Goal: Leave review/rating: Share an evaluation or opinion about a product, service, or content

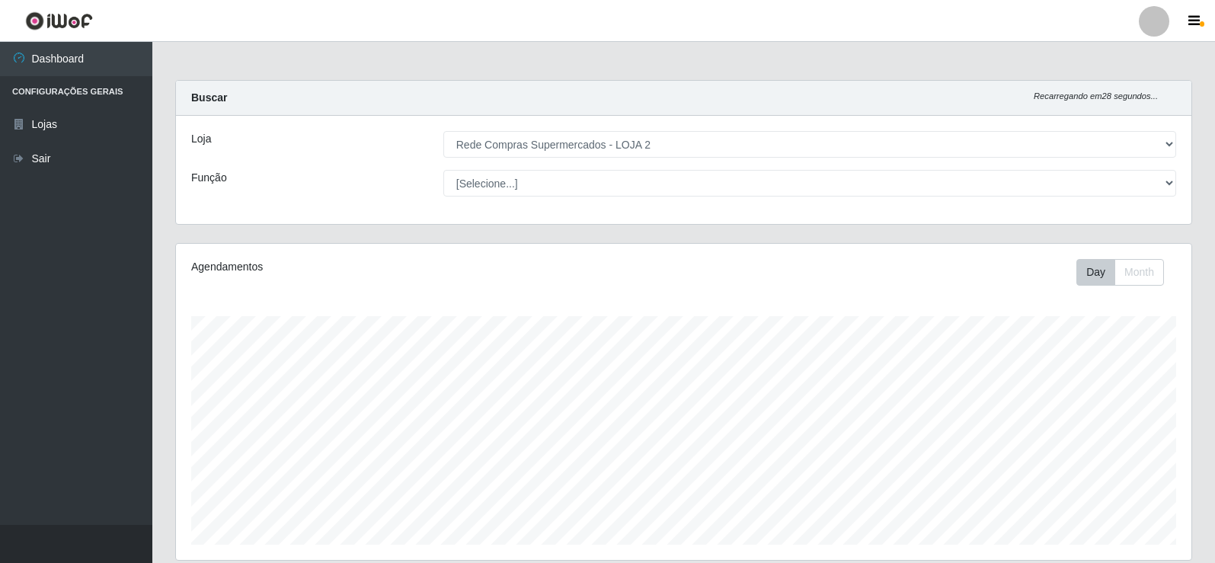
select select "161"
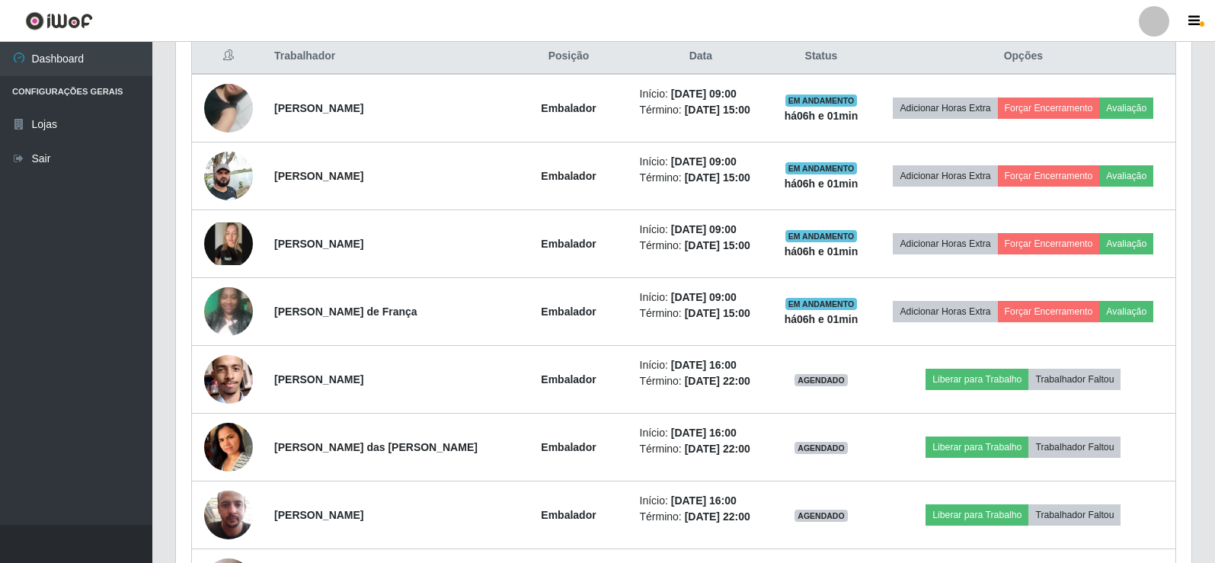
scroll to position [517, 0]
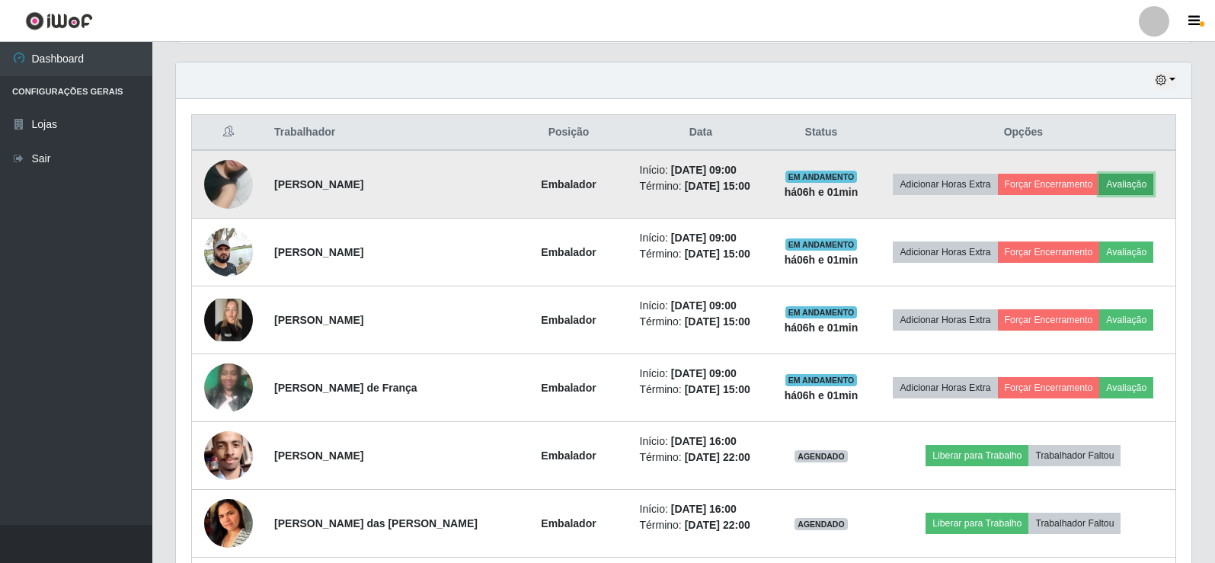
click at [1125, 182] on button "Avaliação" at bounding box center [1126, 184] width 54 height 21
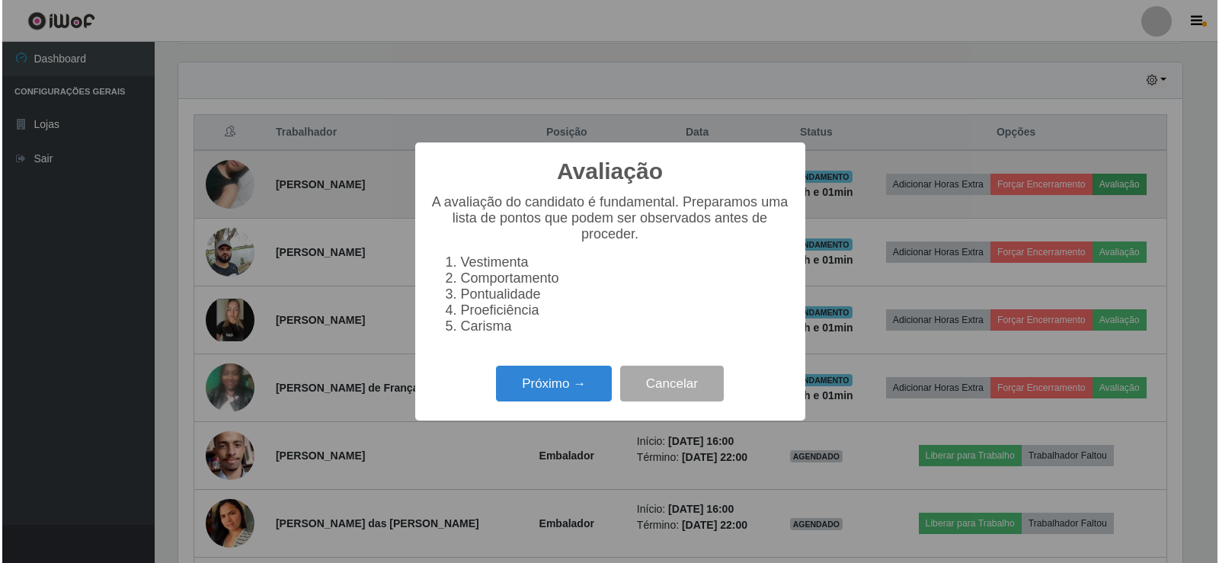
scroll to position [316, 1008]
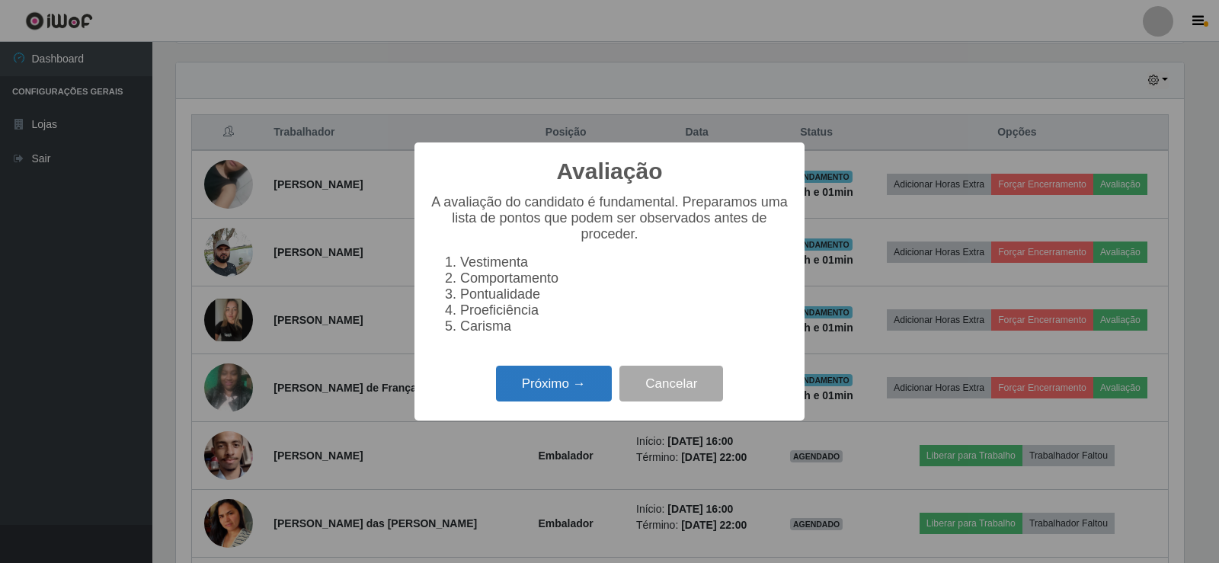
click at [526, 395] on button "Próximo →" at bounding box center [554, 384] width 116 height 36
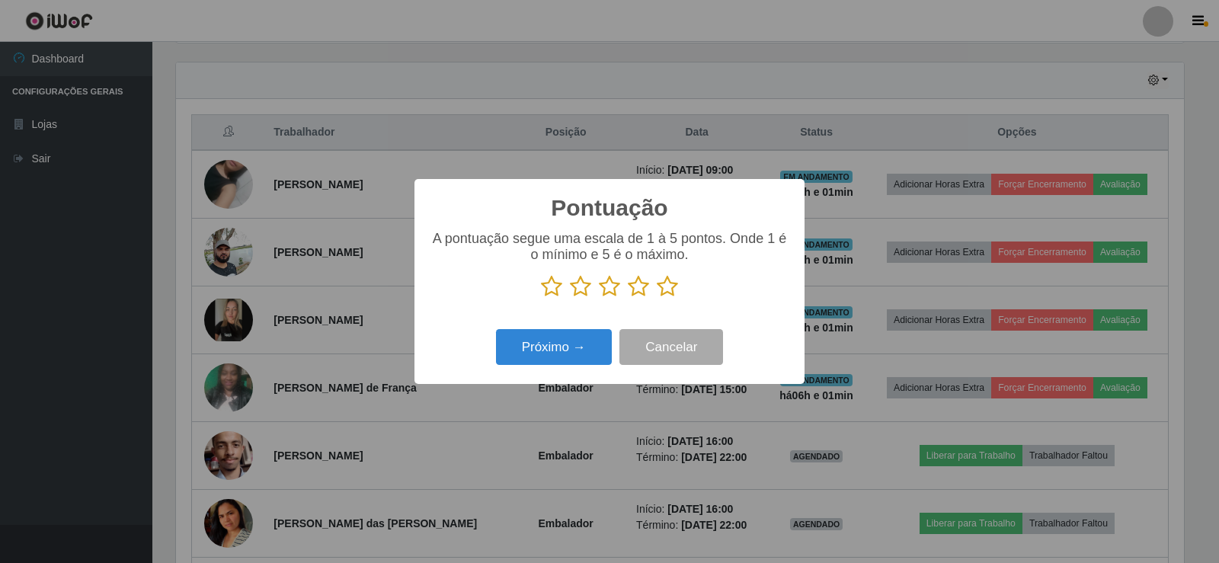
click at [662, 289] on icon at bounding box center [667, 286] width 21 height 23
click at [657, 298] on input "radio" at bounding box center [657, 298] width 0 height 0
click at [568, 352] on button "Próximo →" at bounding box center [554, 347] width 116 height 36
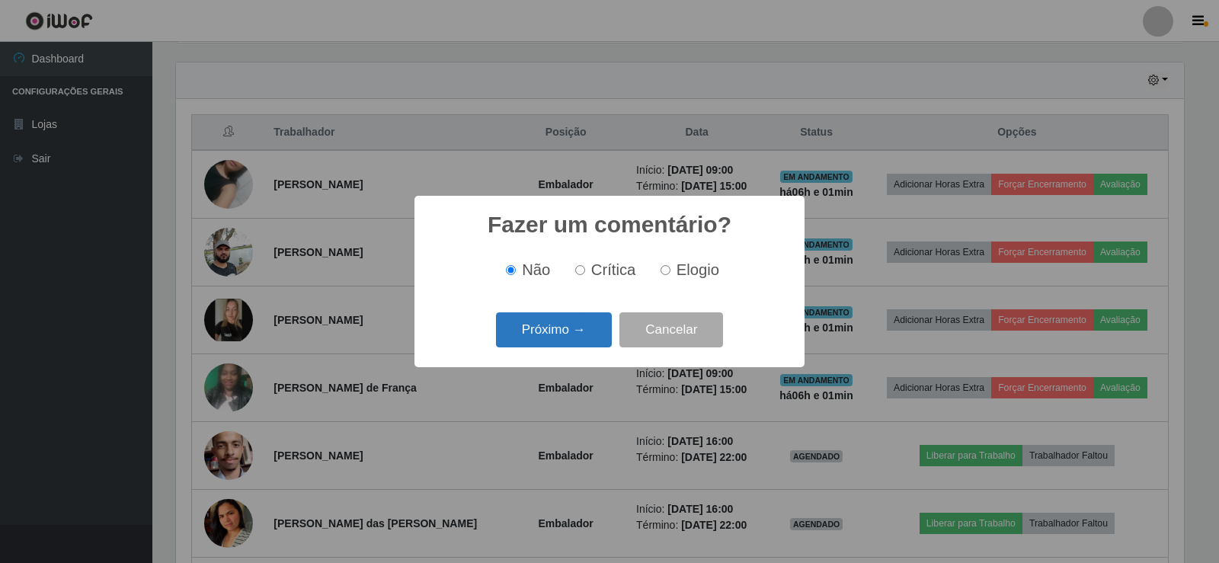
click at [570, 328] on button "Próximo →" at bounding box center [554, 330] width 116 height 36
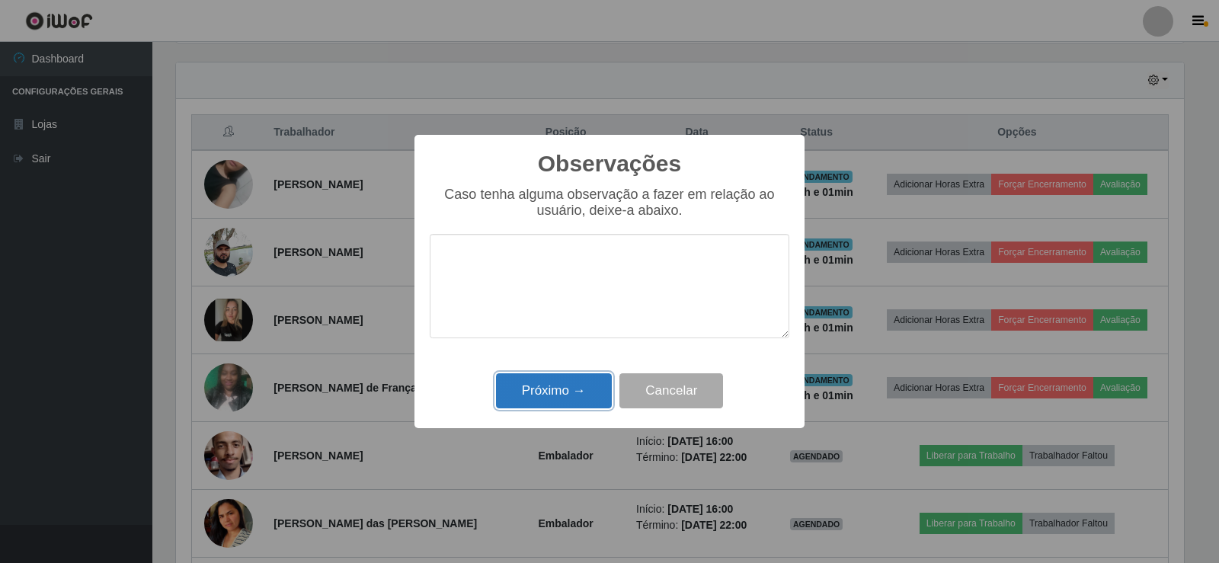
click at [565, 398] on button "Próximo →" at bounding box center [554, 391] width 116 height 36
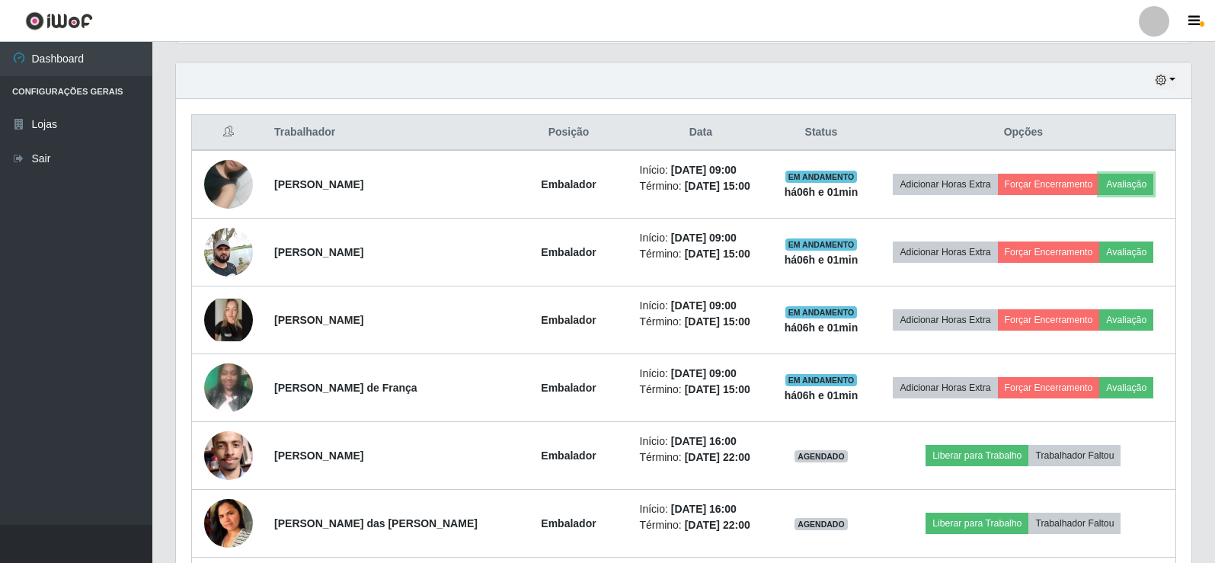
scroll to position [316, 1015]
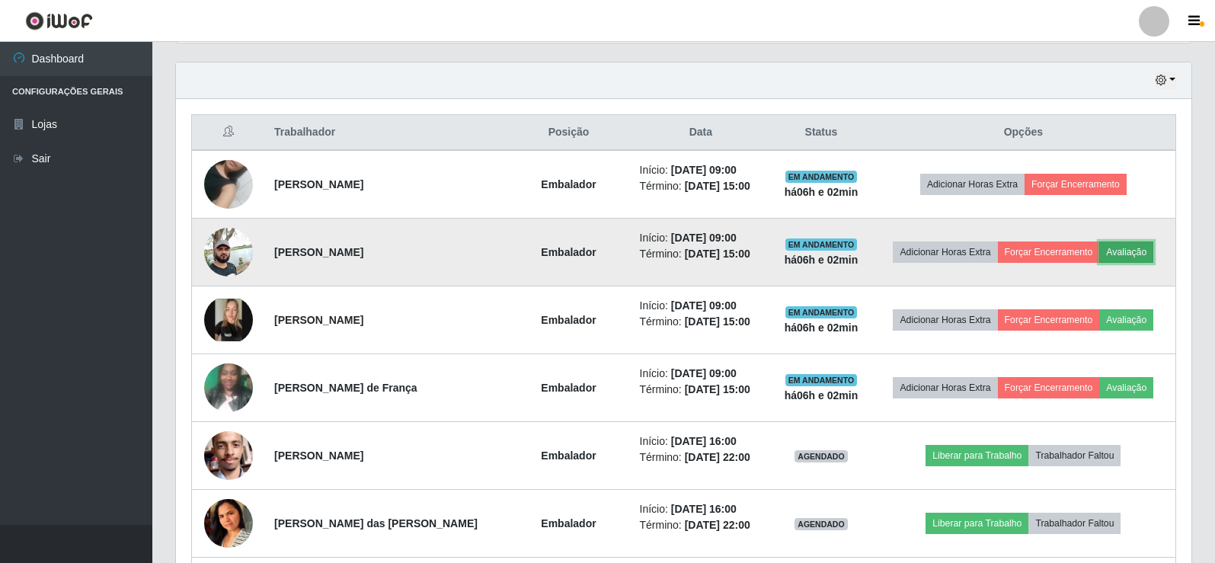
click at [1120, 251] on button "Avaliação" at bounding box center [1126, 251] width 54 height 21
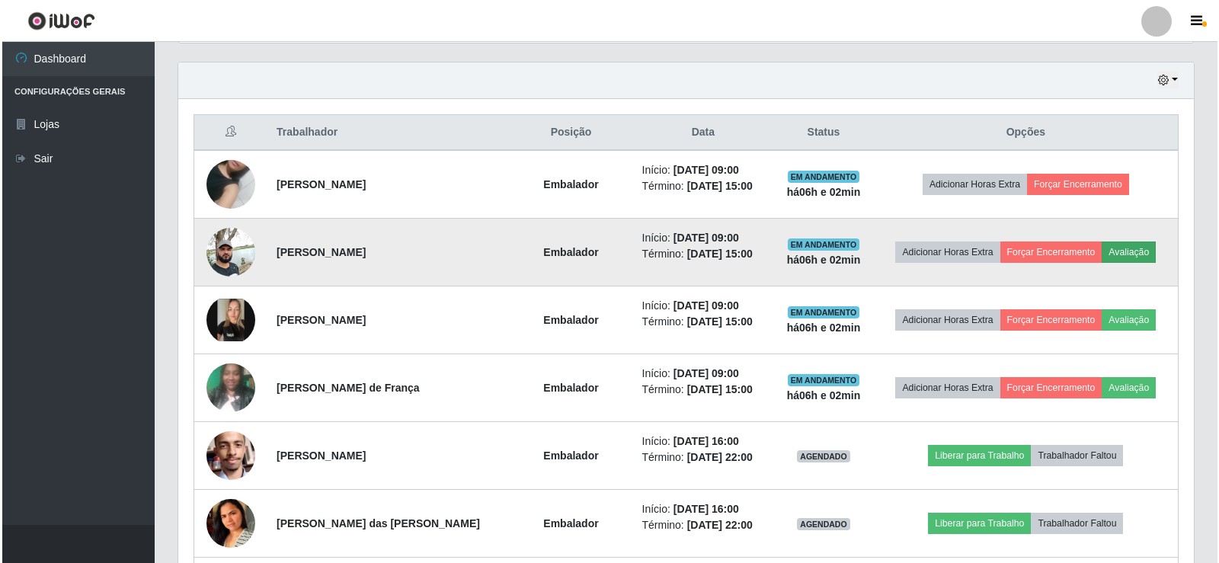
scroll to position [316, 1008]
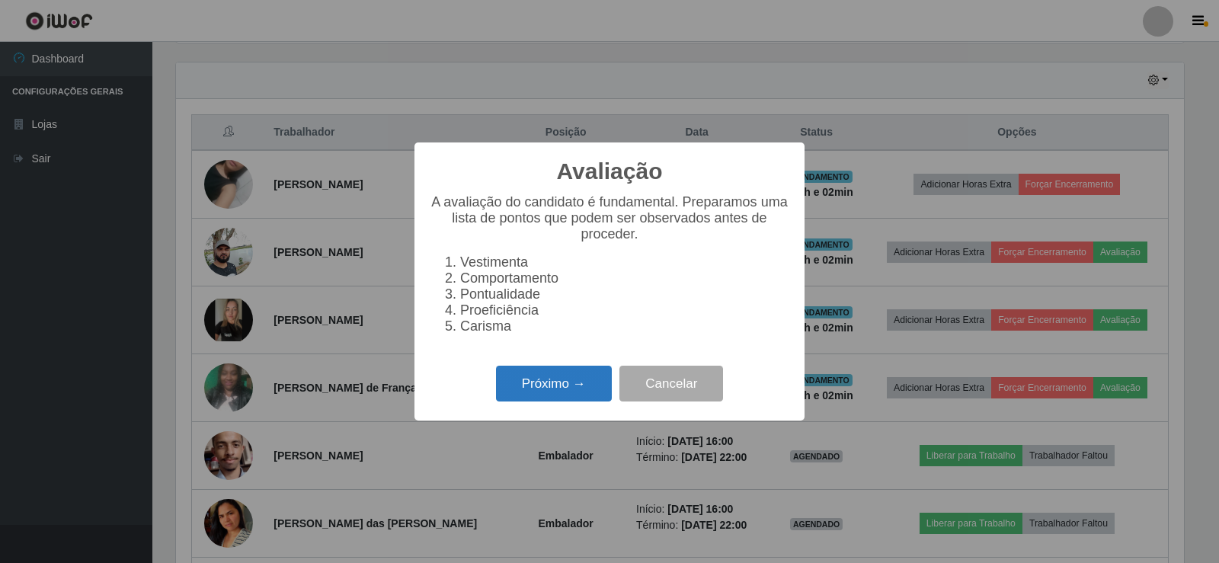
click at [574, 392] on button "Próximo →" at bounding box center [554, 384] width 116 height 36
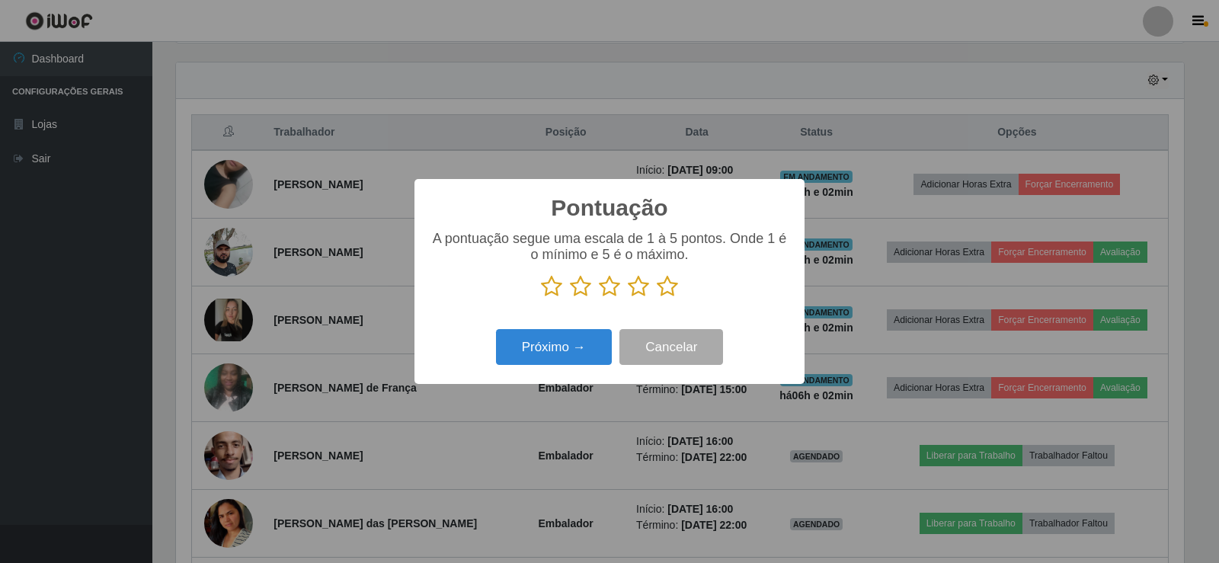
click at [661, 293] on icon at bounding box center [667, 286] width 21 height 23
click at [657, 298] on input "radio" at bounding box center [657, 298] width 0 height 0
click at [526, 358] on button "Próximo →" at bounding box center [554, 347] width 116 height 36
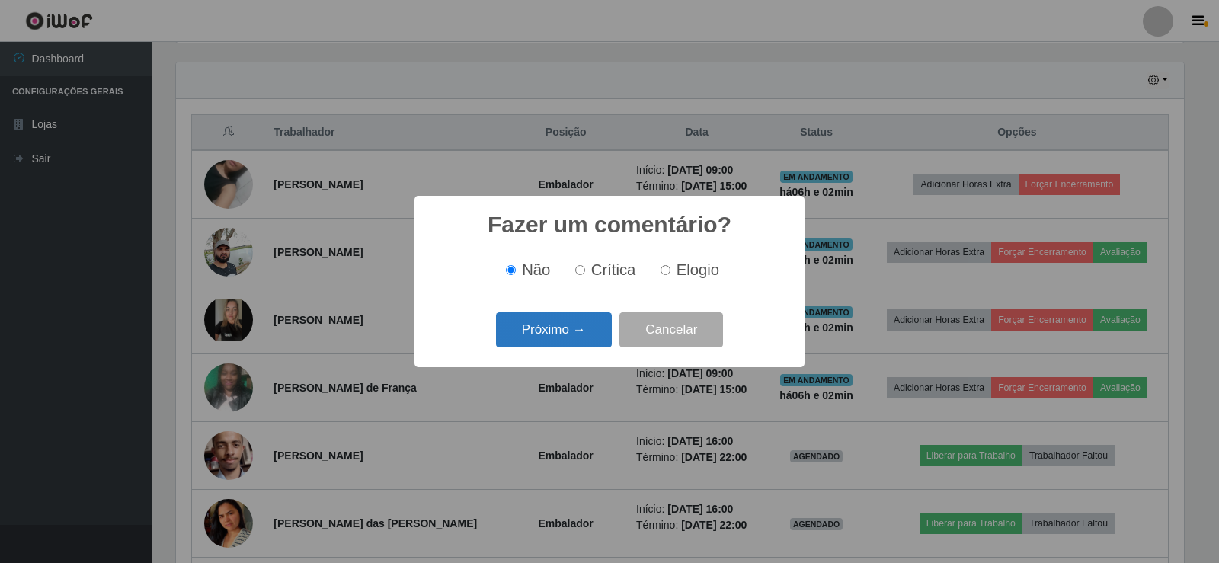
click at [572, 332] on button "Próximo →" at bounding box center [554, 330] width 116 height 36
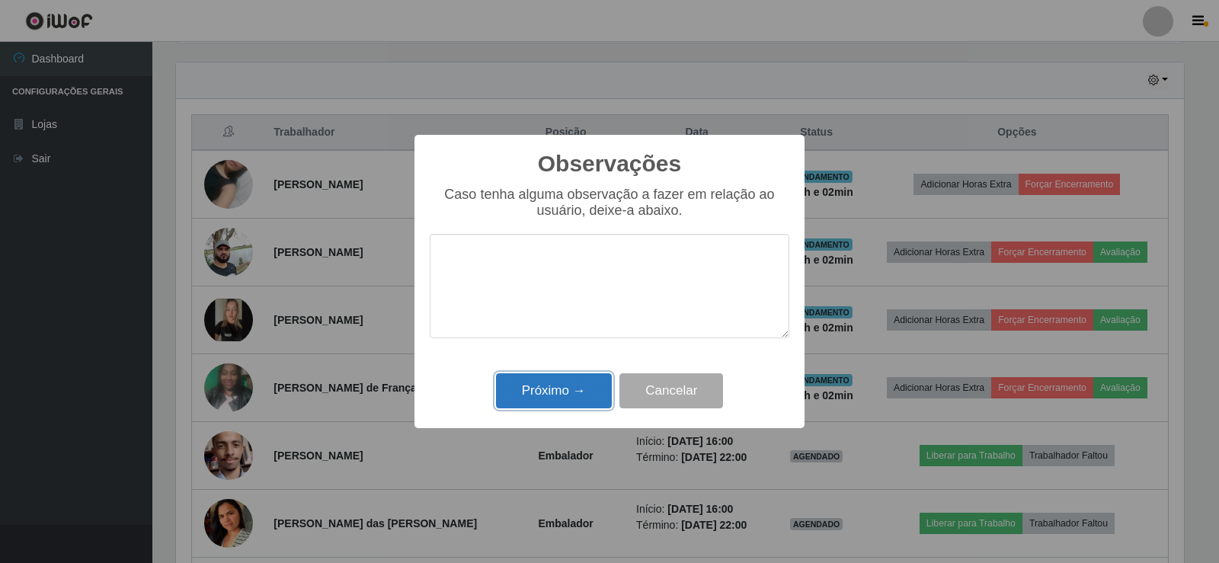
click at [556, 387] on button "Próximo →" at bounding box center [554, 391] width 116 height 36
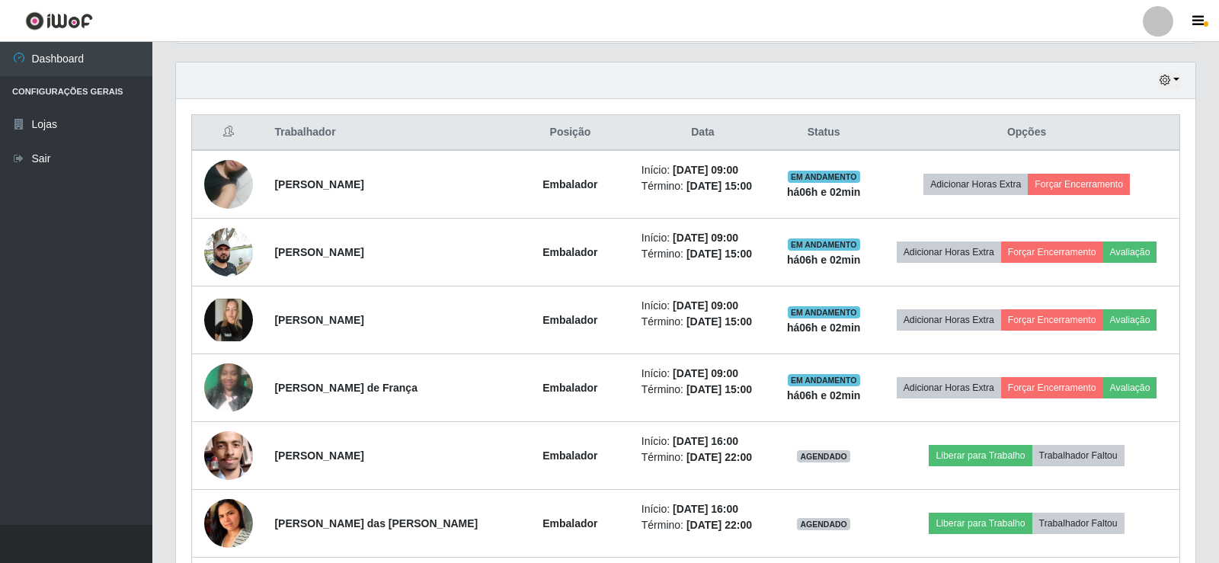
scroll to position [316, 1015]
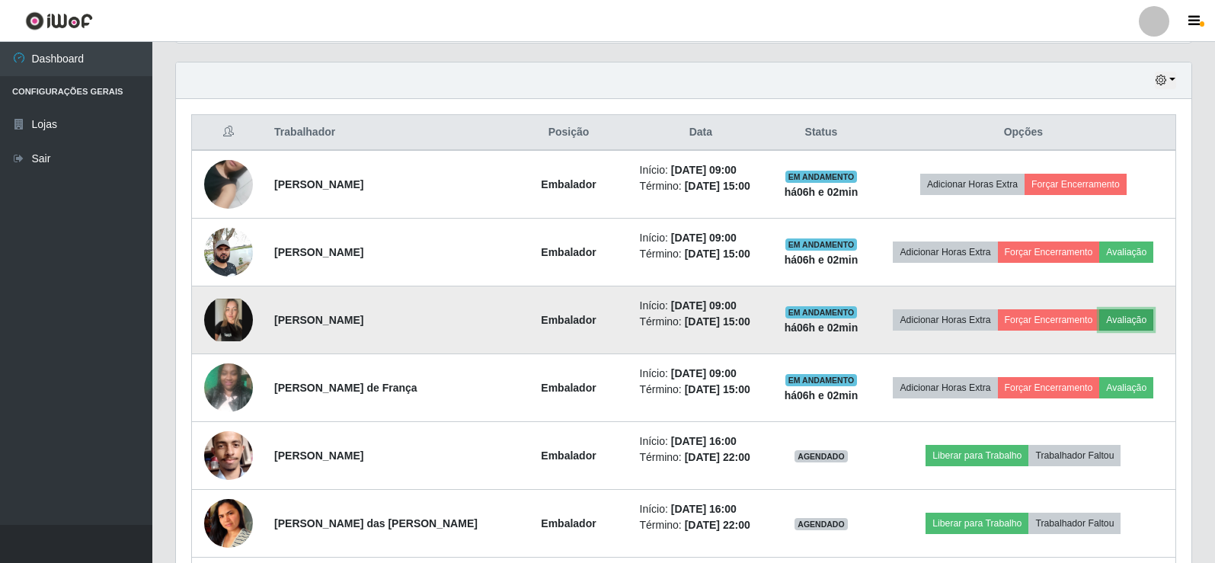
click at [1131, 318] on button "Avaliação" at bounding box center [1126, 319] width 54 height 21
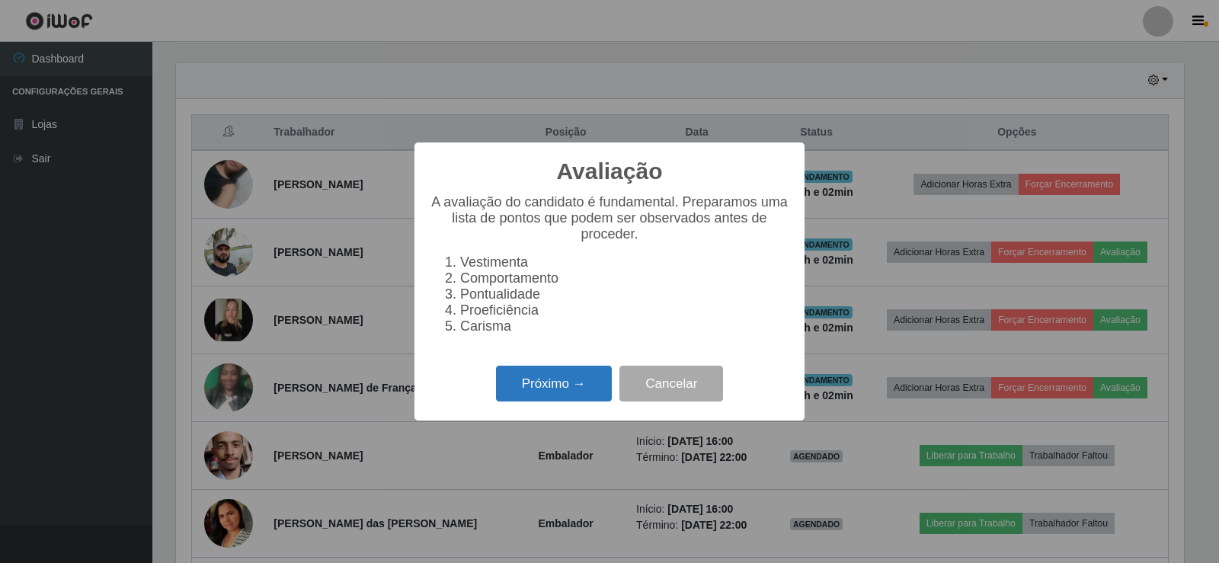
click at [579, 393] on button "Próximo →" at bounding box center [554, 384] width 116 height 36
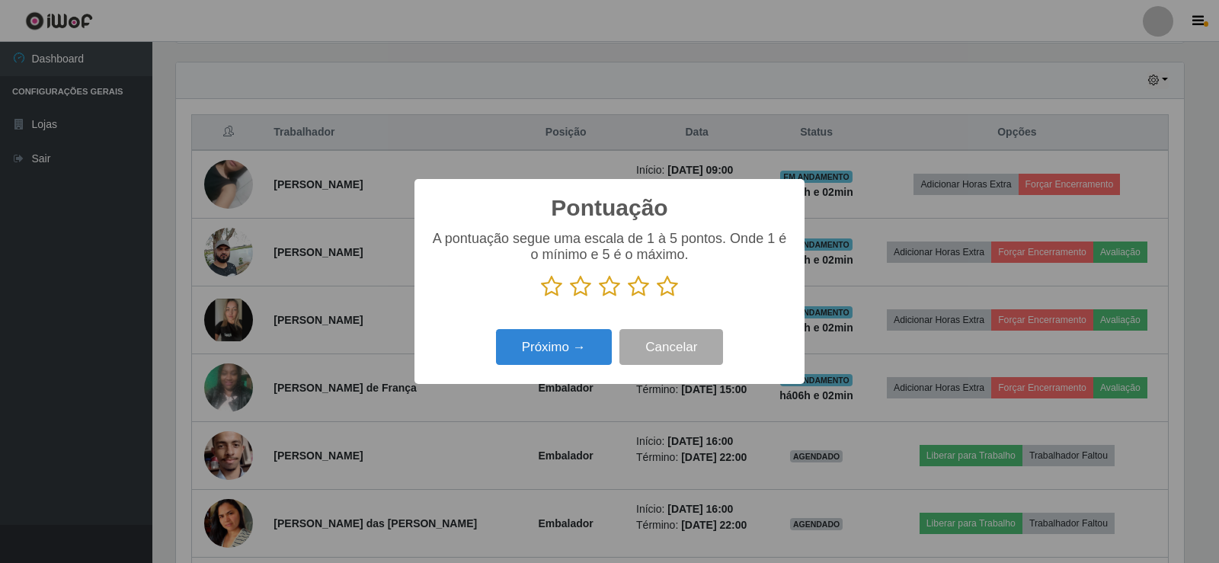
scroll to position [761461, 760769]
click at [666, 293] on icon at bounding box center [667, 286] width 21 height 23
click at [657, 298] on input "radio" at bounding box center [657, 298] width 0 height 0
click at [586, 353] on button "Próximo →" at bounding box center [554, 347] width 116 height 36
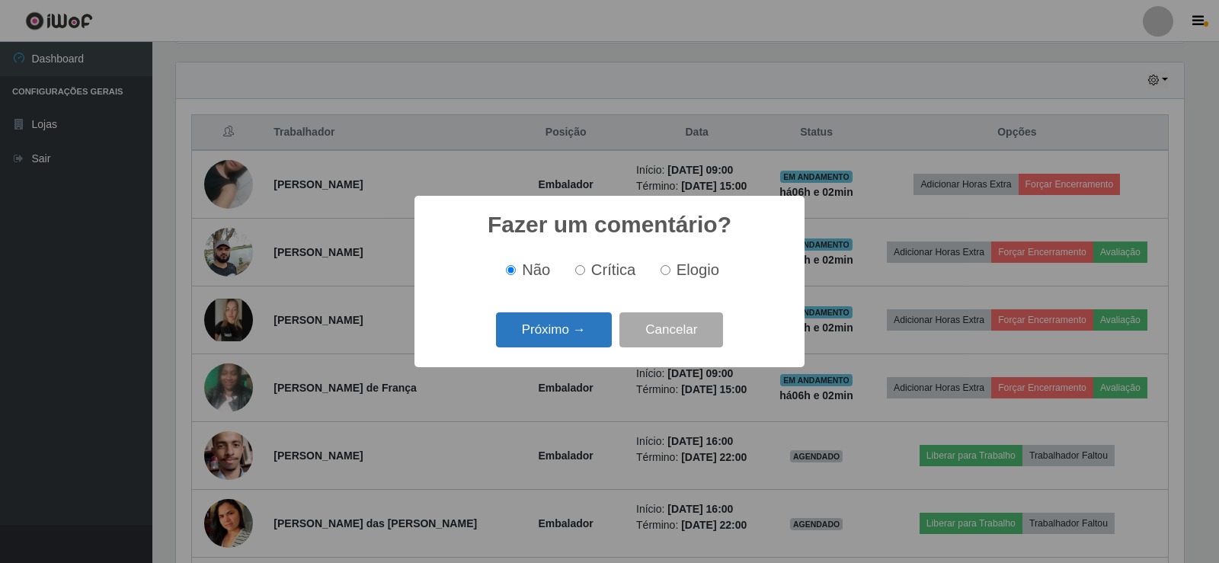
click at [540, 320] on button "Próximo →" at bounding box center [554, 330] width 116 height 36
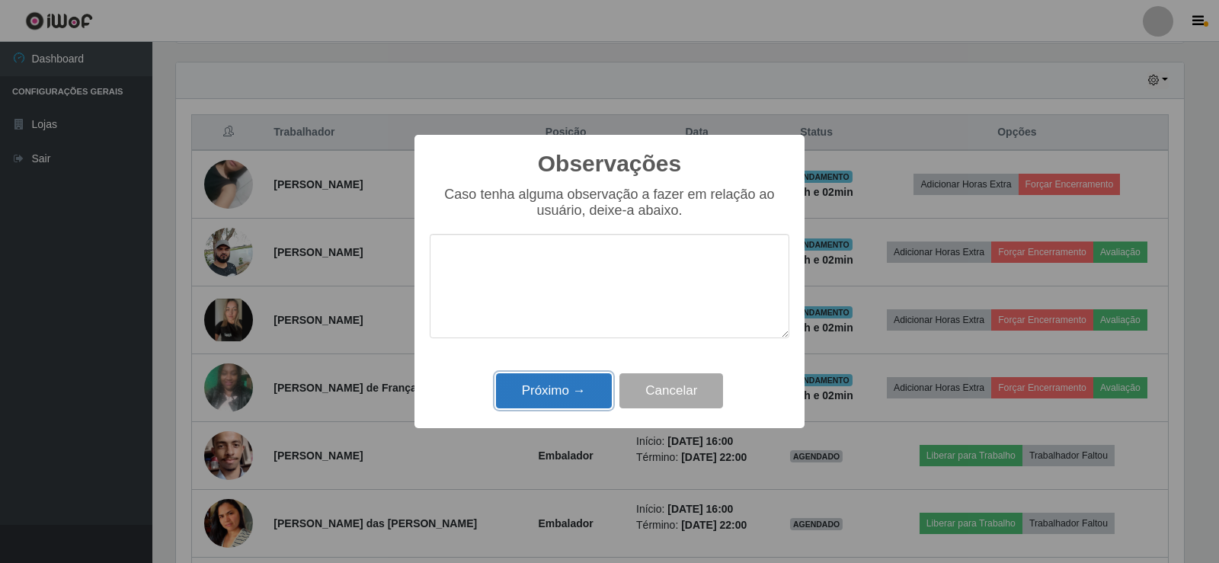
click at [571, 386] on button "Próximo →" at bounding box center [554, 391] width 116 height 36
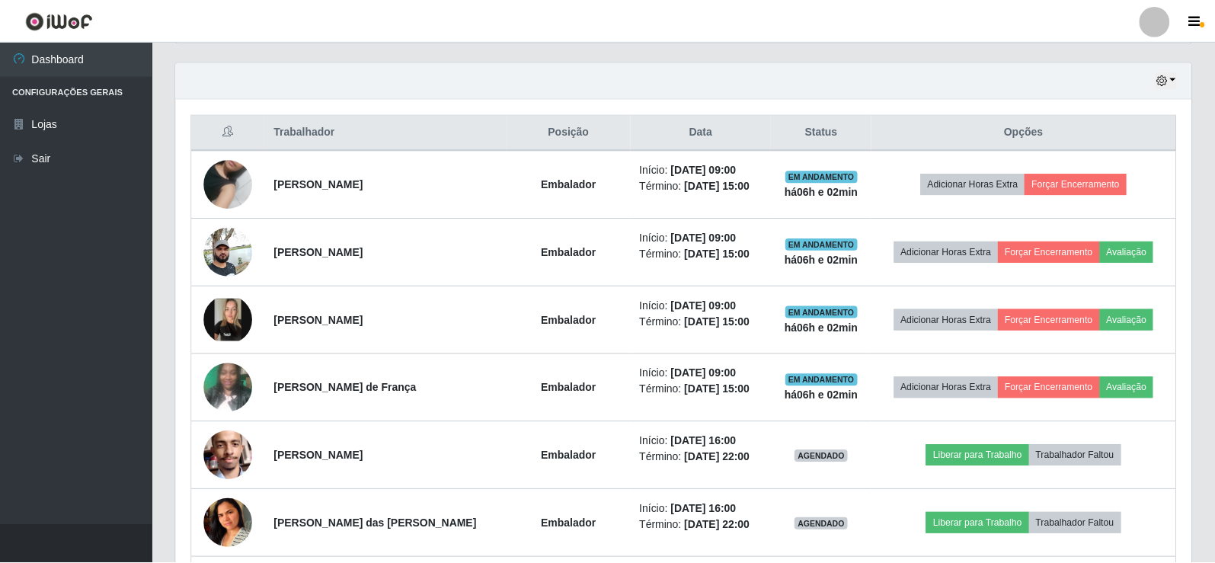
scroll to position [316, 1015]
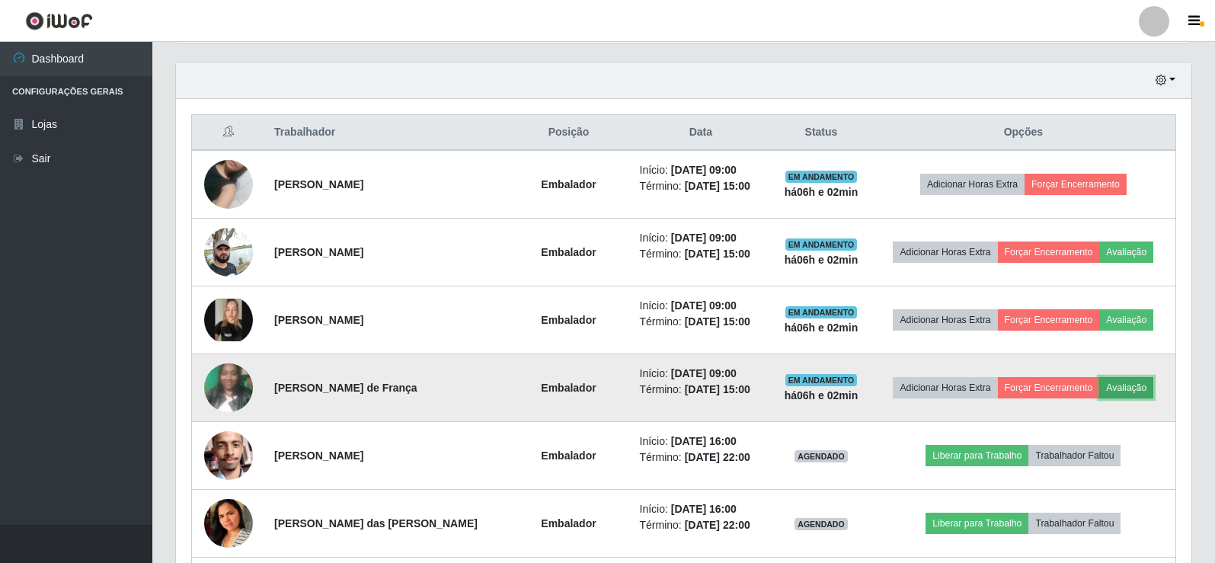
click at [1131, 387] on button "Avaliação" at bounding box center [1126, 387] width 54 height 21
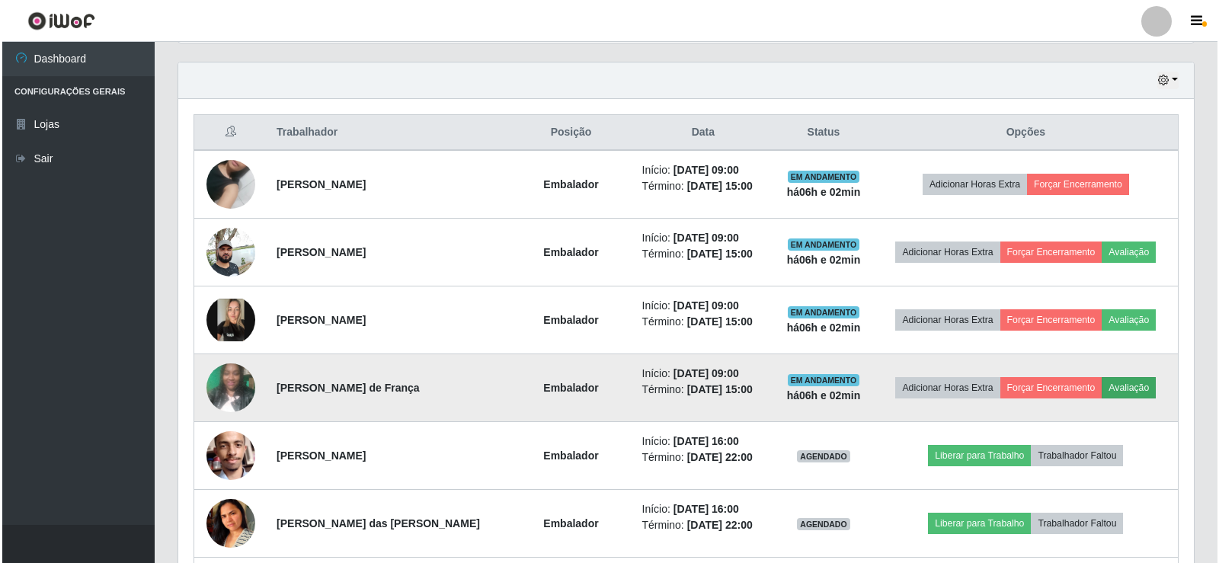
scroll to position [316, 1008]
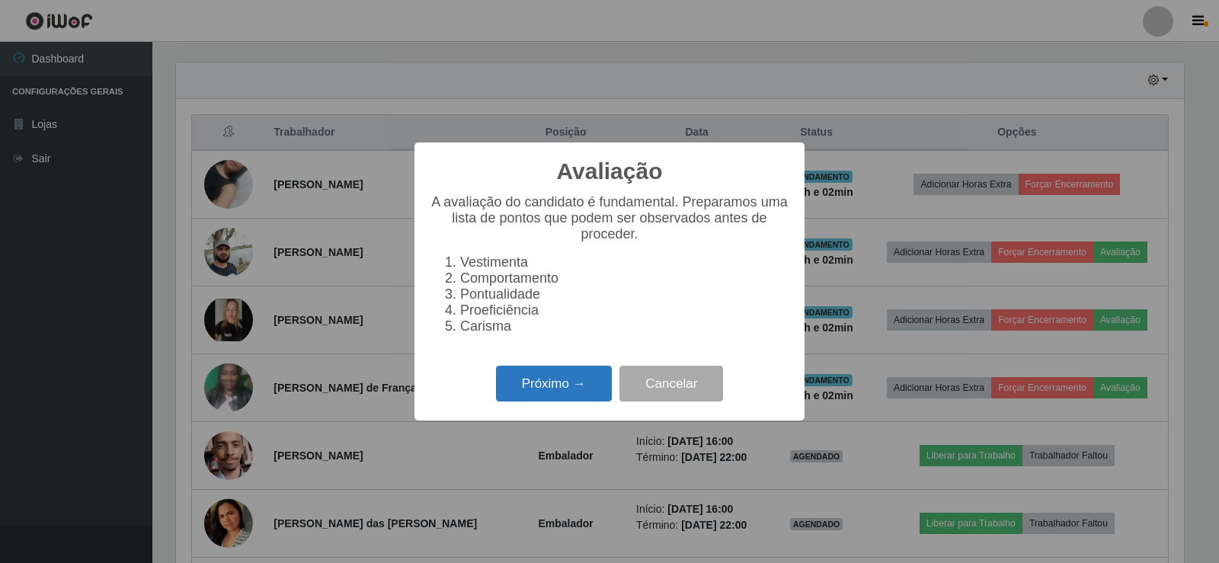
click at [578, 400] on button "Próximo →" at bounding box center [554, 384] width 116 height 36
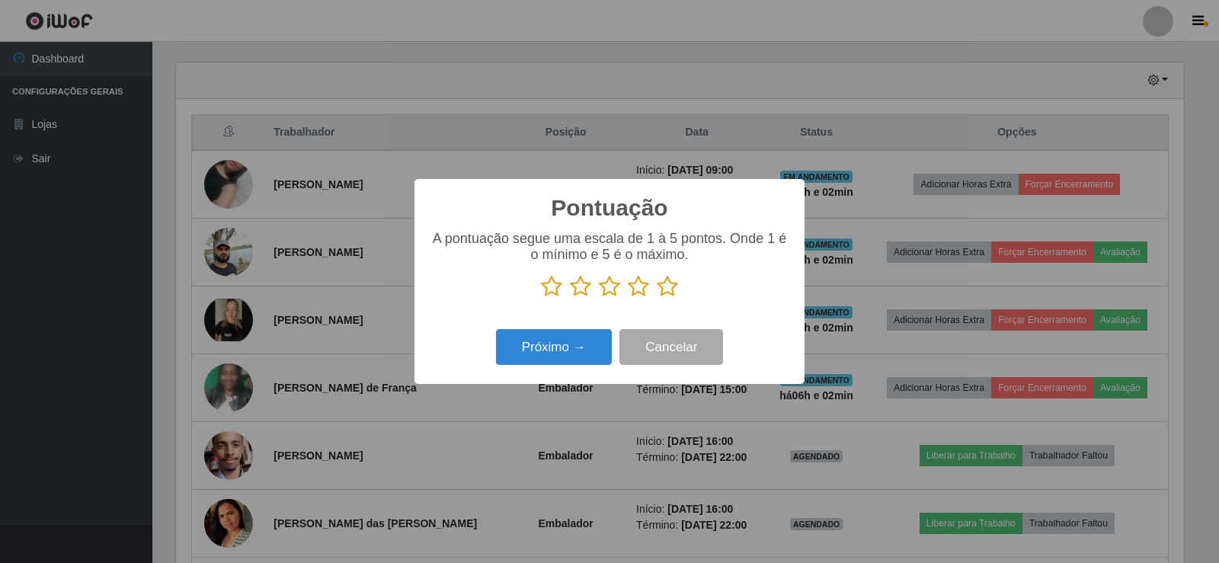
click at [664, 281] on icon at bounding box center [667, 286] width 21 height 23
click at [657, 298] on input "radio" at bounding box center [657, 298] width 0 height 0
click at [538, 342] on button "Próximo →" at bounding box center [554, 347] width 116 height 36
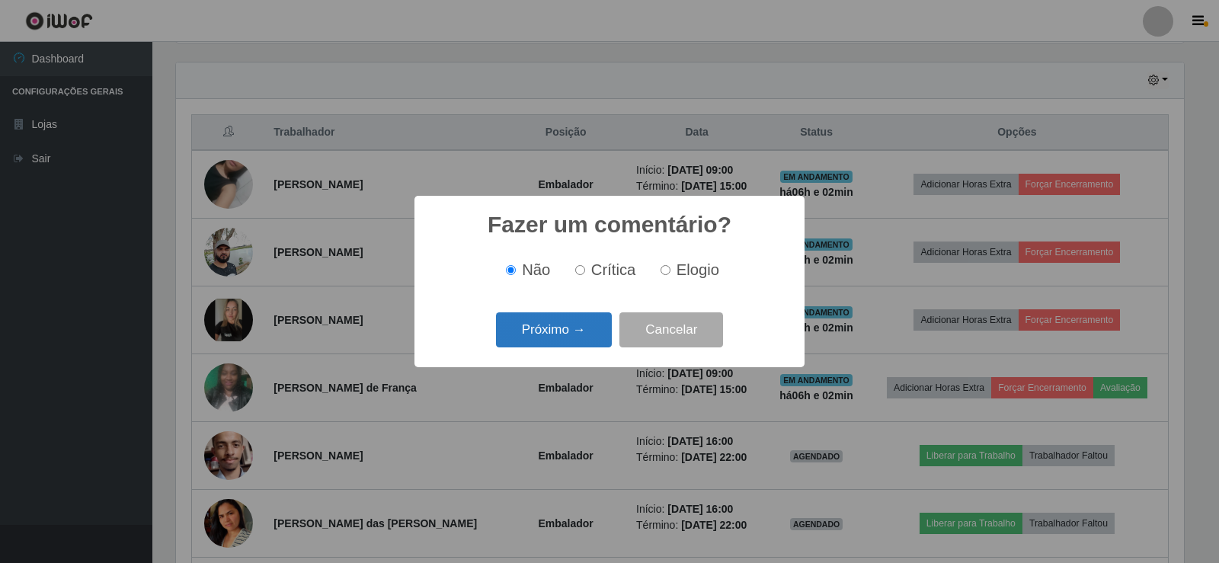
click at [558, 330] on button "Próximo →" at bounding box center [554, 330] width 116 height 36
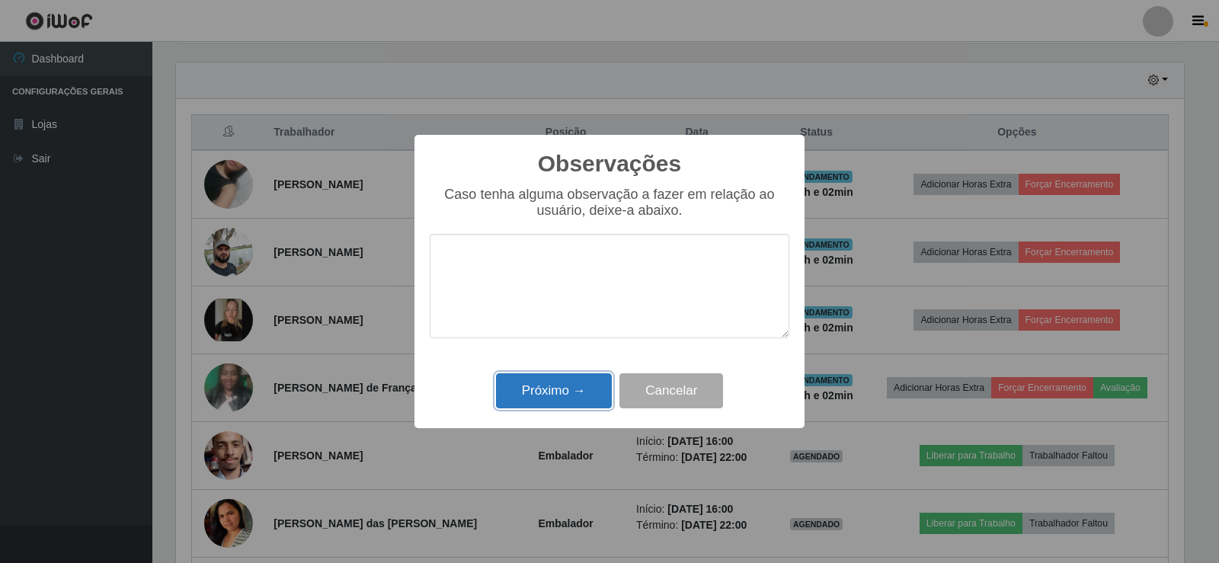
click at [546, 389] on button "Próximo →" at bounding box center [554, 391] width 116 height 36
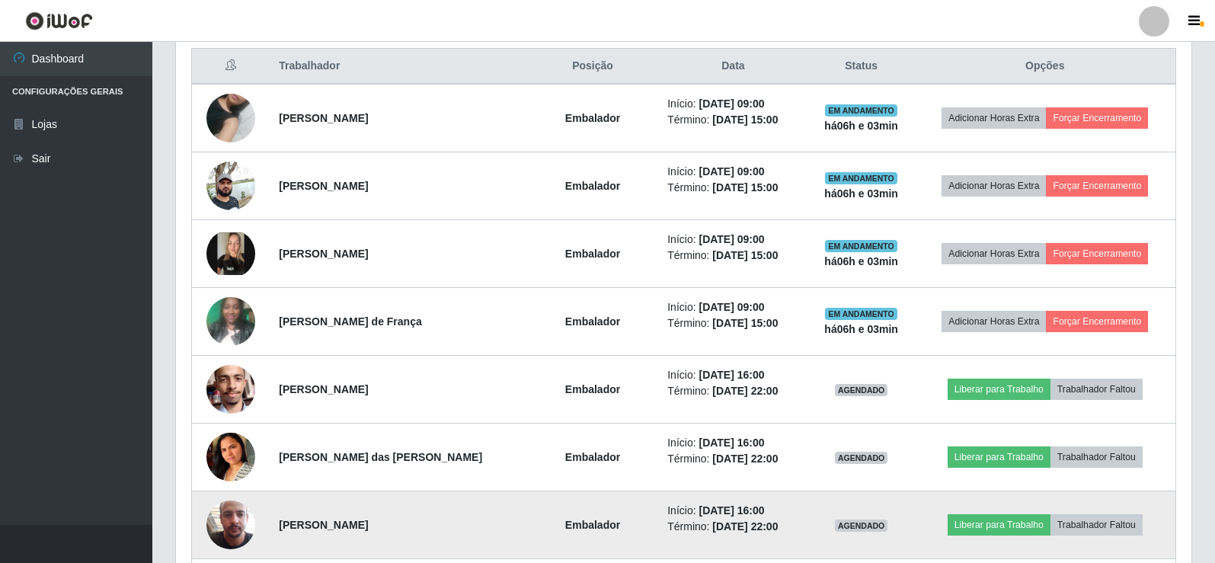
scroll to position [441, 0]
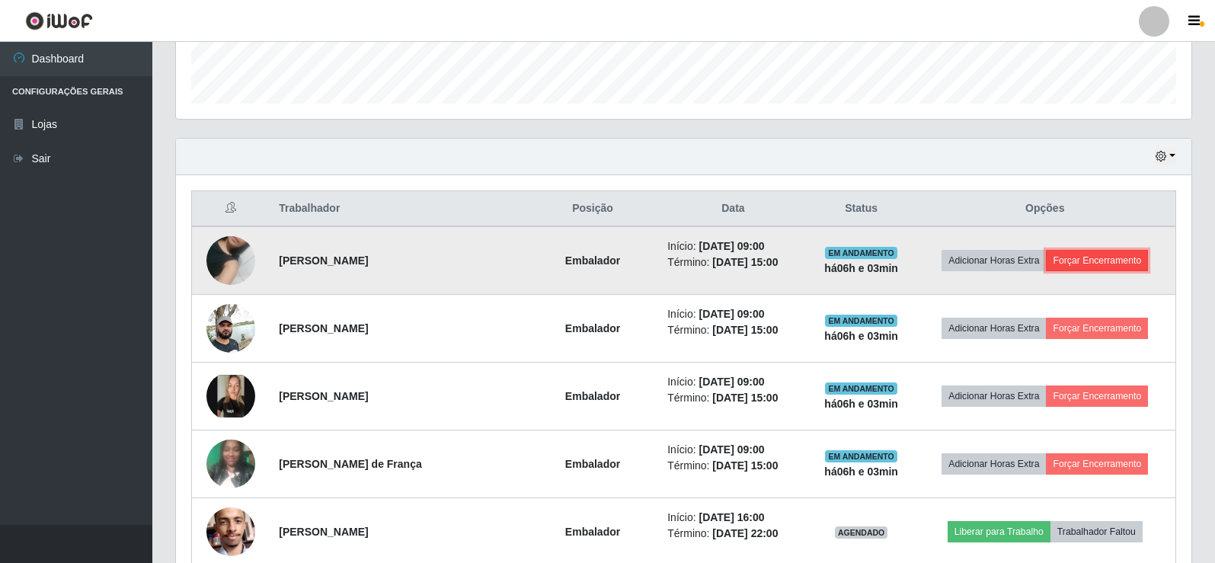
click at [1127, 261] on button "Forçar Encerramento" at bounding box center [1097, 260] width 102 height 21
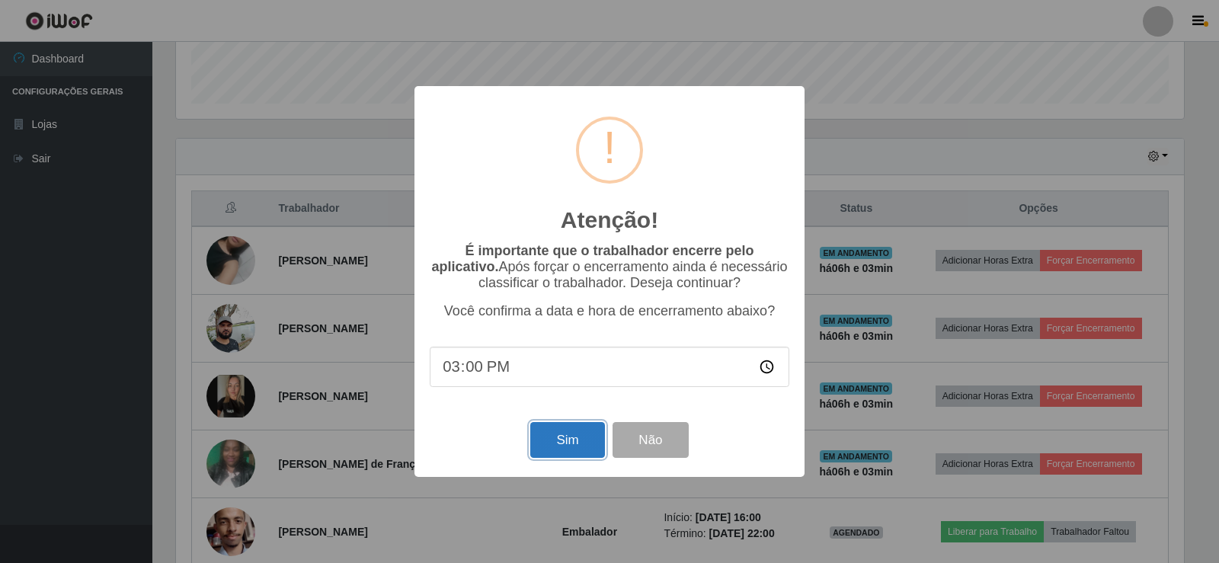
click at [575, 436] on button "Sim" at bounding box center [567, 440] width 74 height 36
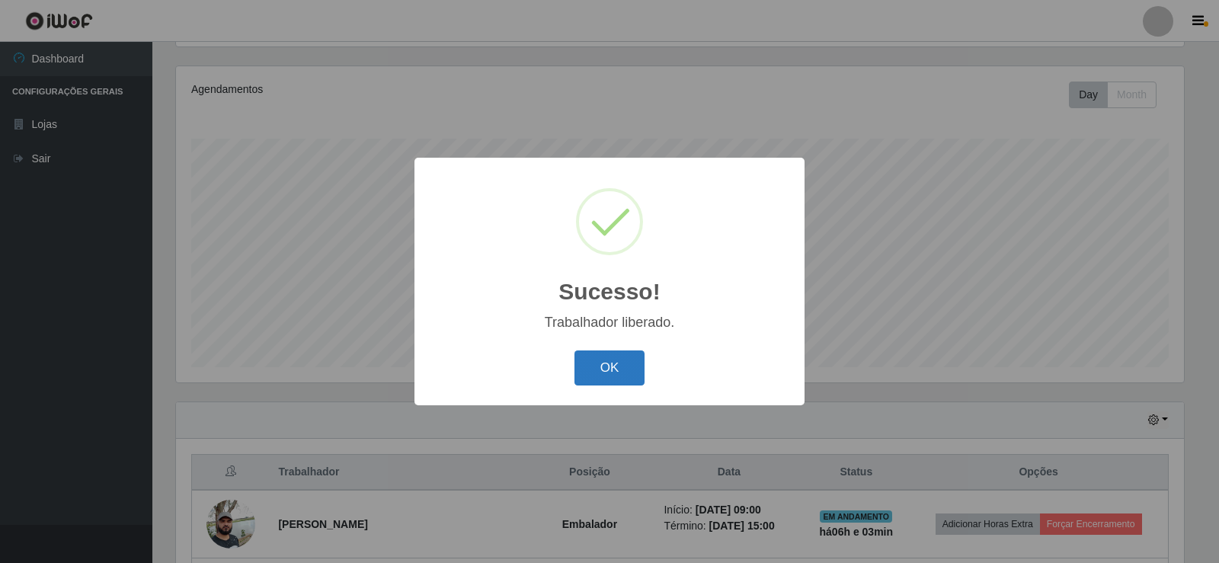
click at [618, 366] on button "OK" at bounding box center [609, 368] width 71 height 36
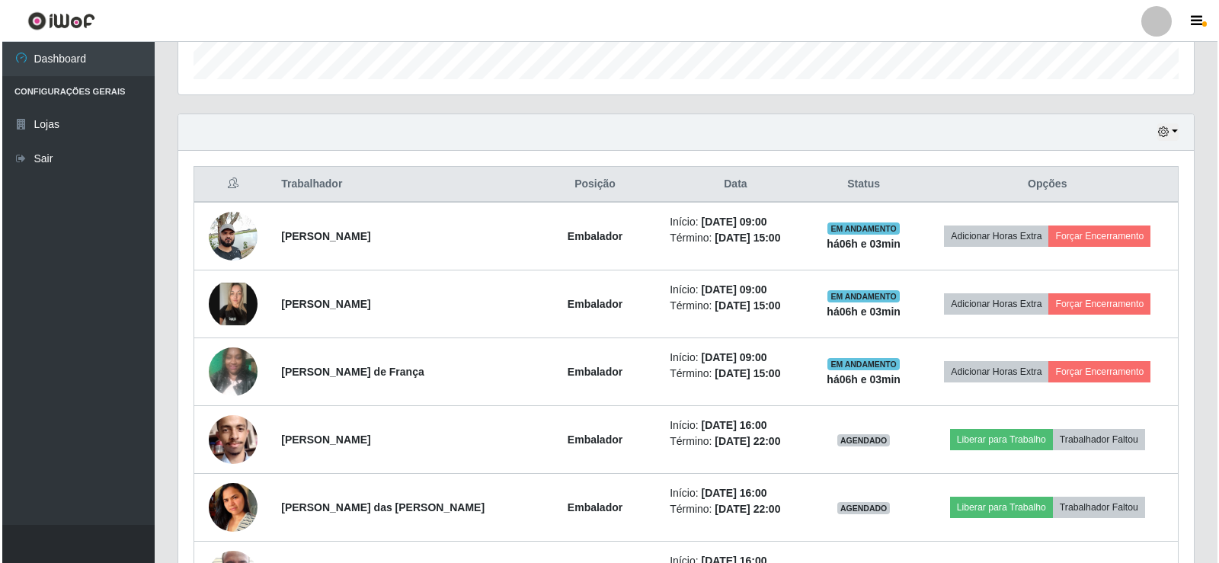
scroll to position [482, 0]
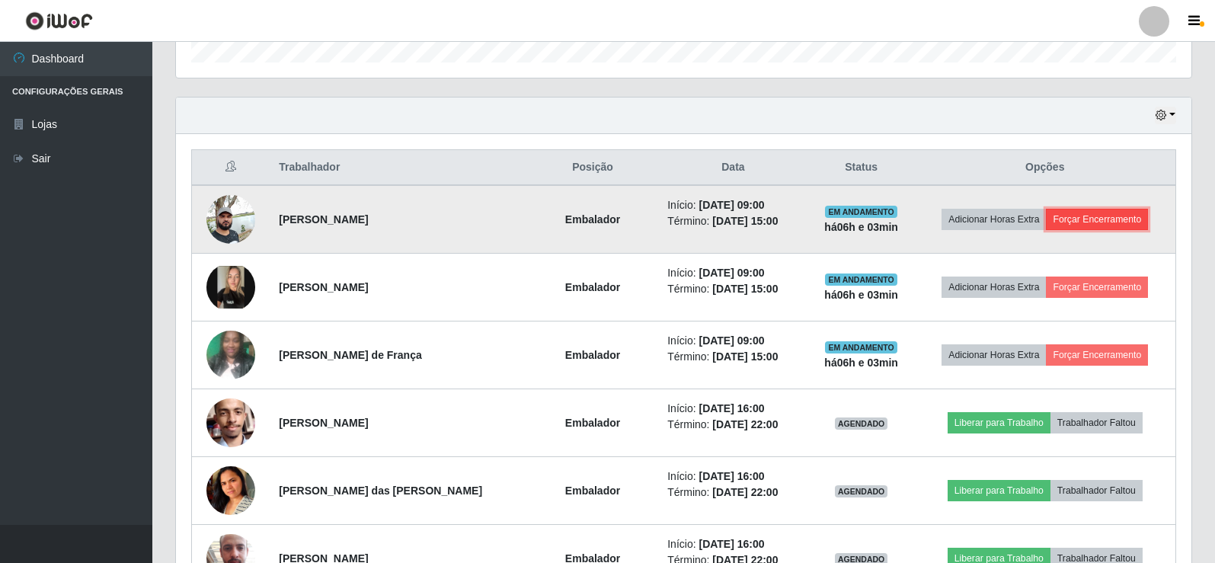
click at [1114, 213] on button "Forçar Encerramento" at bounding box center [1097, 219] width 102 height 21
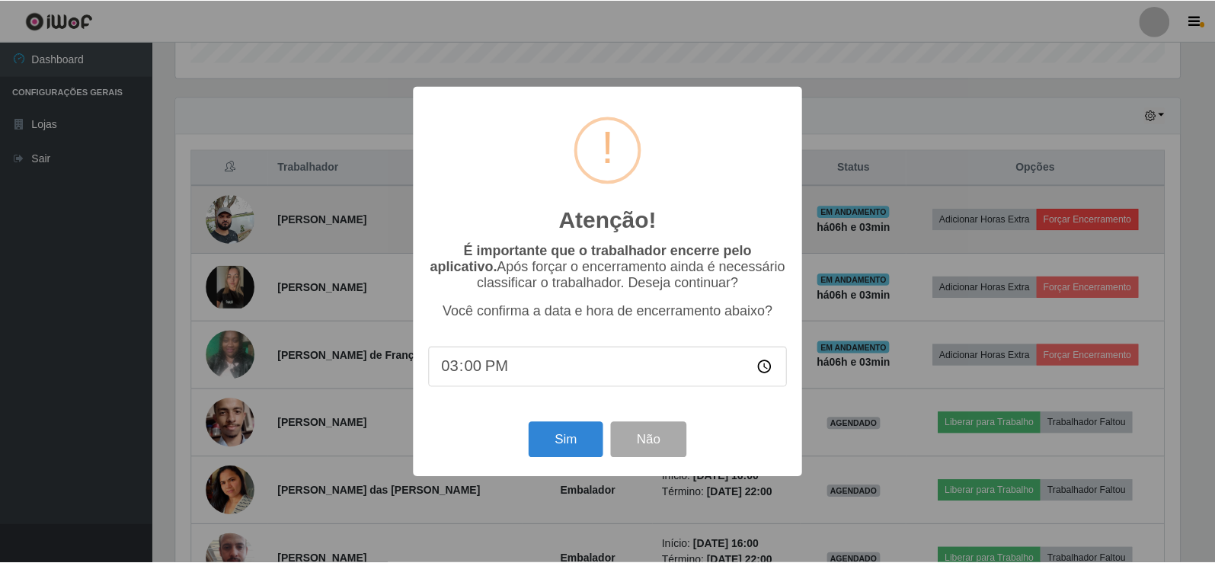
scroll to position [316, 1008]
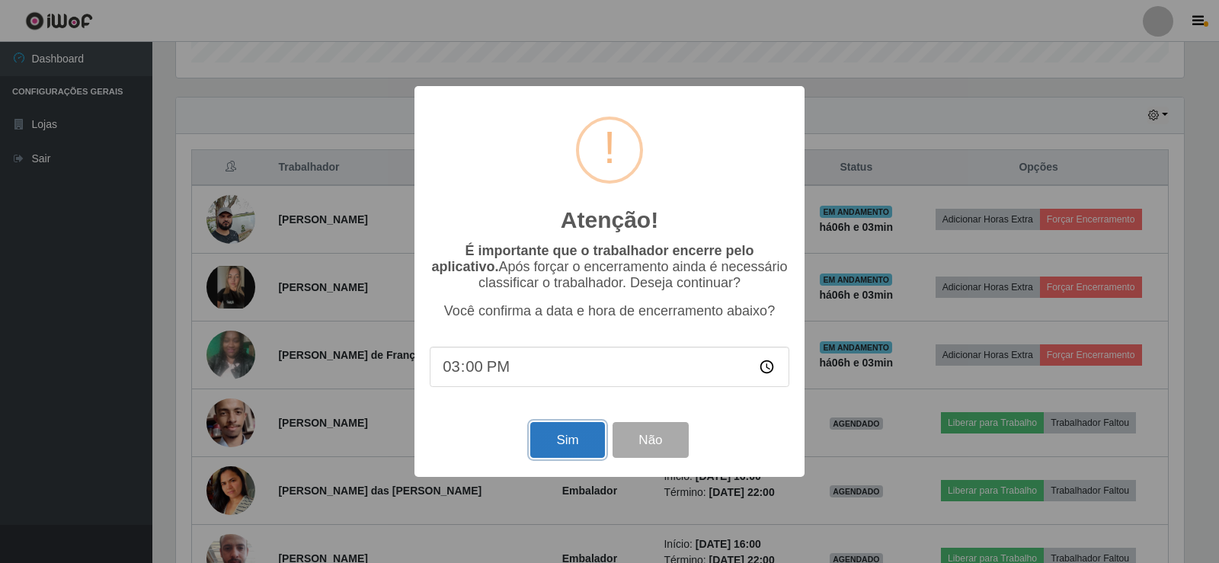
click at [583, 443] on button "Sim" at bounding box center [567, 440] width 74 height 36
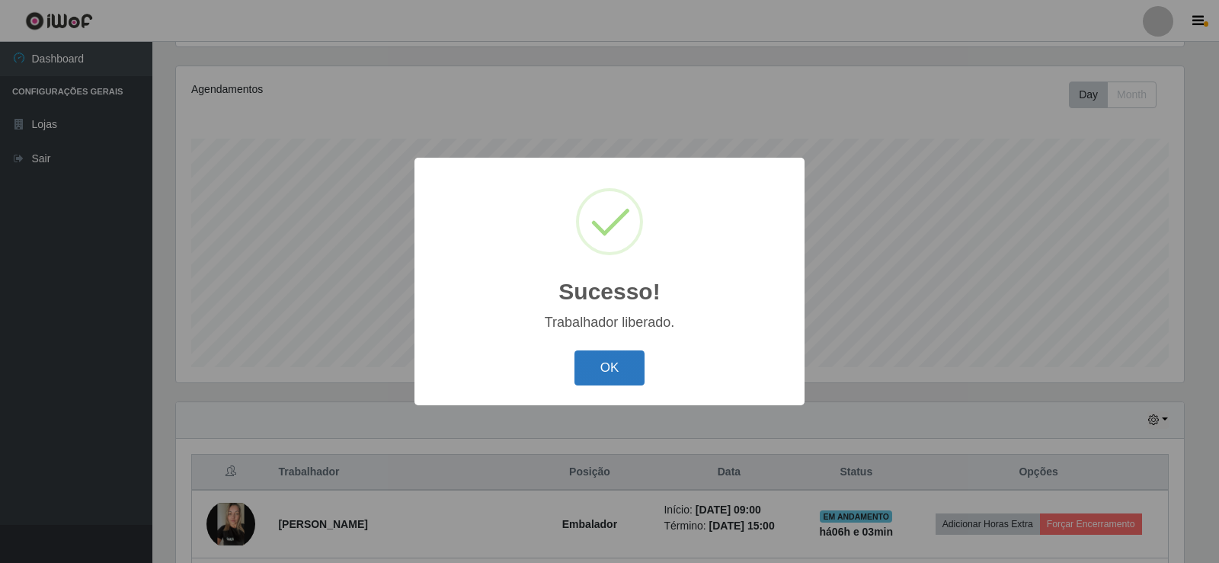
click at [604, 368] on button "OK" at bounding box center [609, 368] width 71 height 36
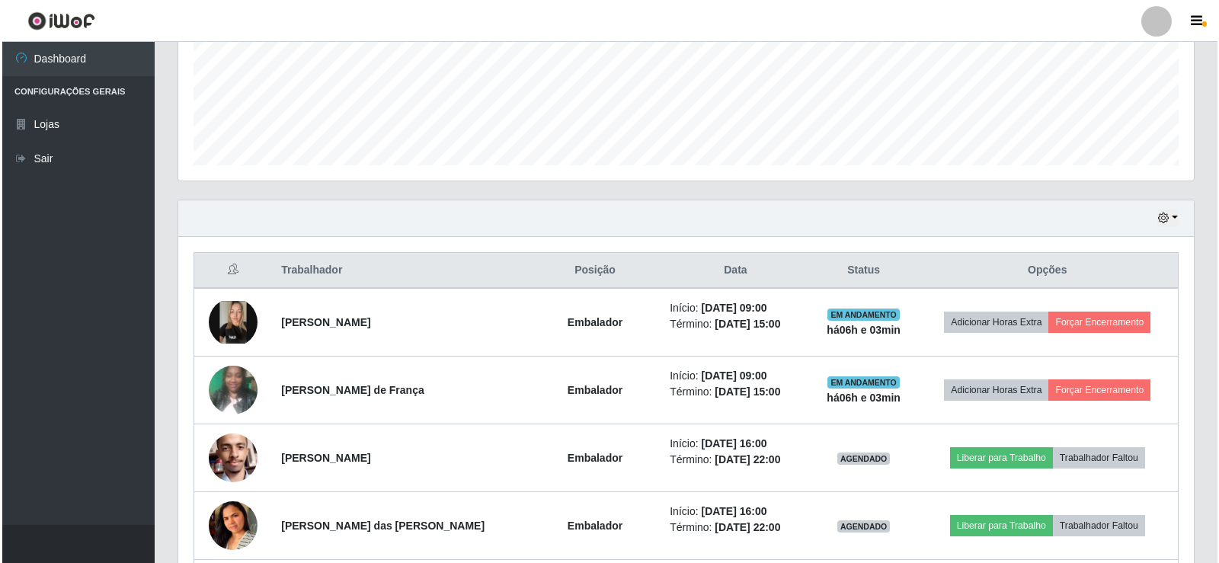
scroll to position [406, 0]
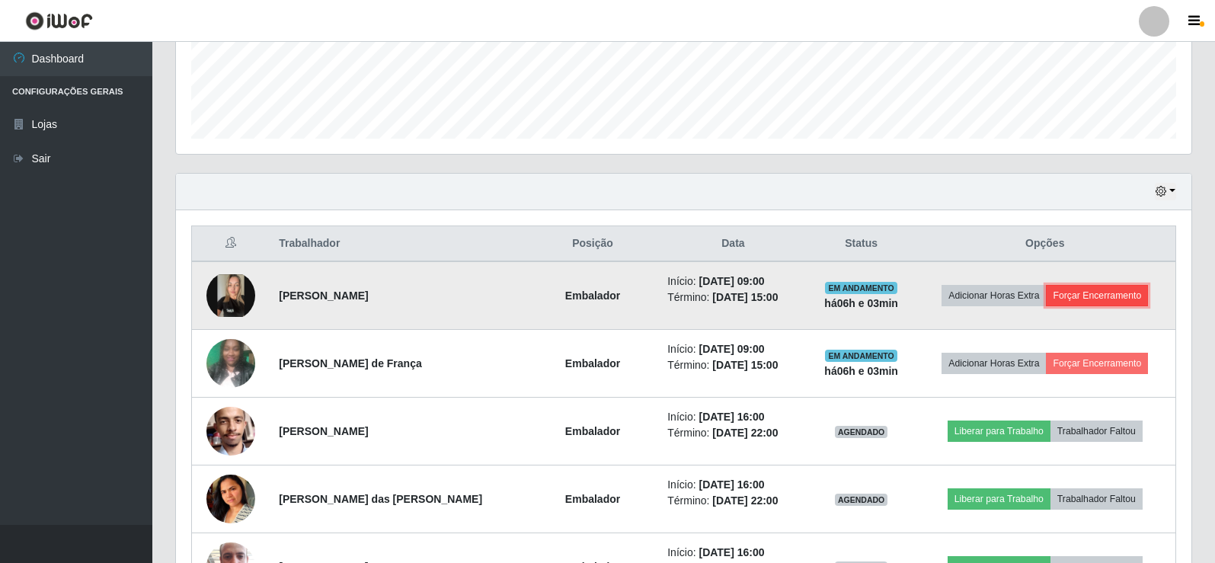
click at [1086, 294] on button "Forçar Encerramento" at bounding box center [1097, 295] width 102 height 21
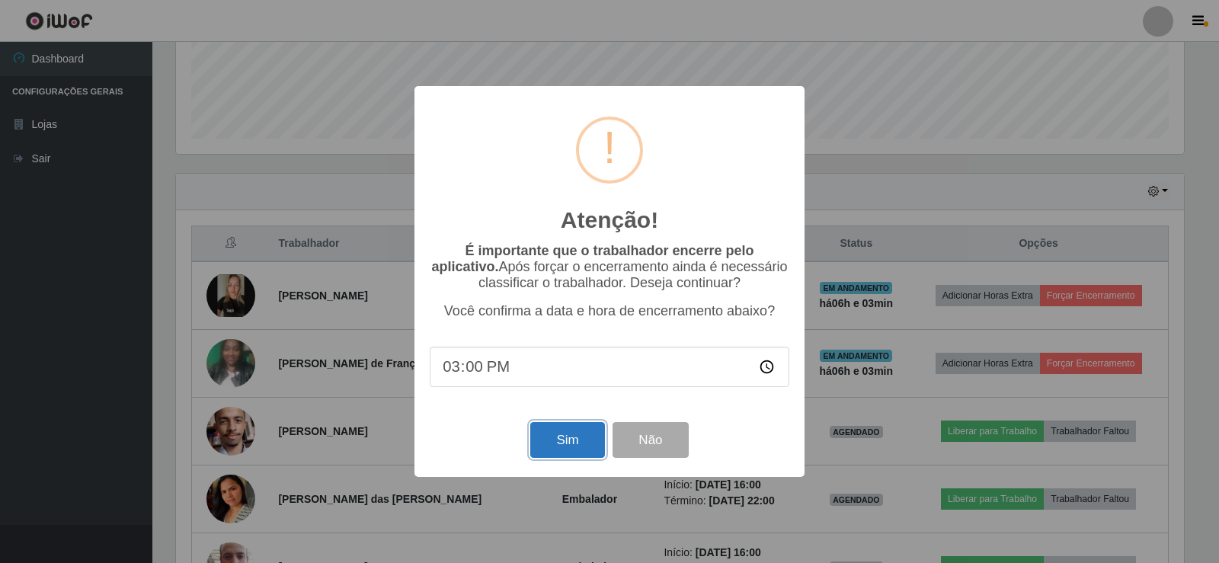
click at [582, 443] on button "Sim" at bounding box center [567, 440] width 74 height 36
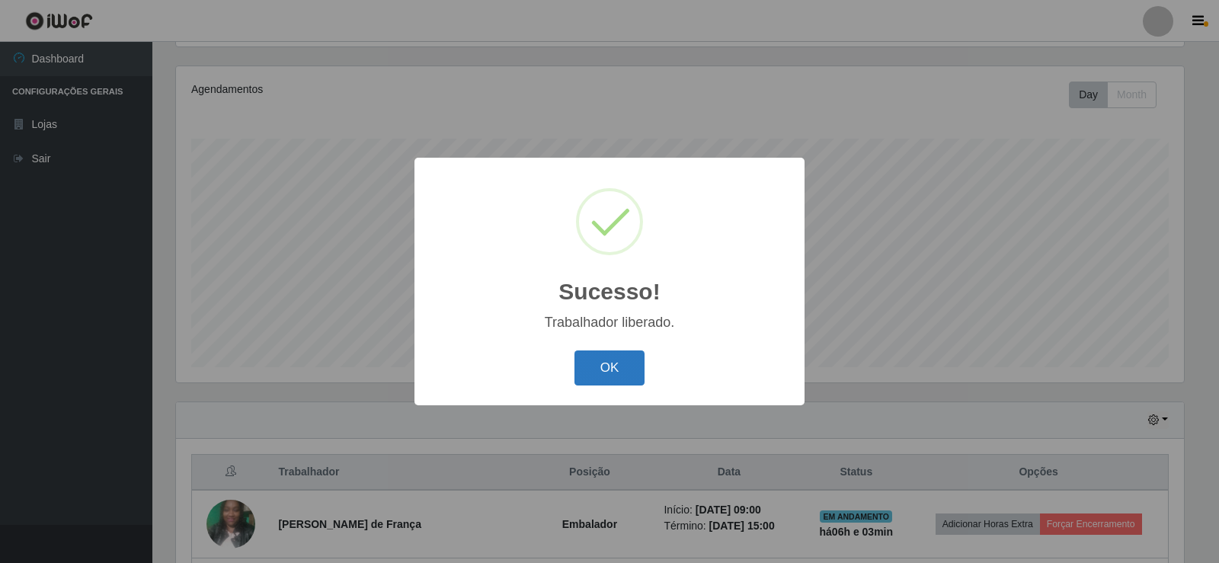
click at [596, 383] on button "OK" at bounding box center [609, 368] width 71 height 36
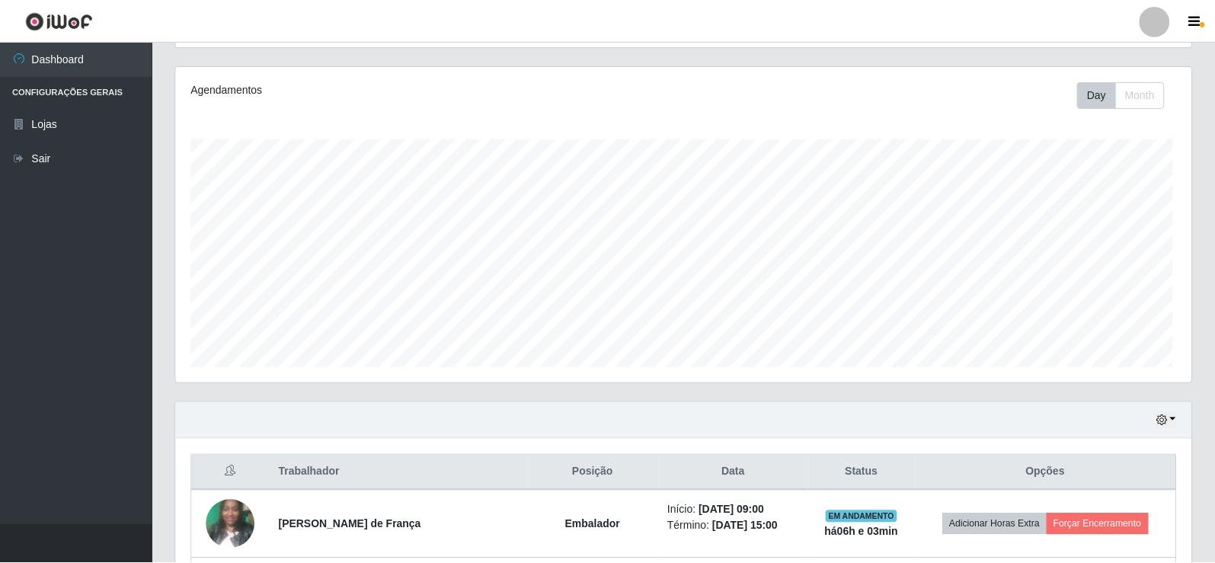
scroll to position [316, 1015]
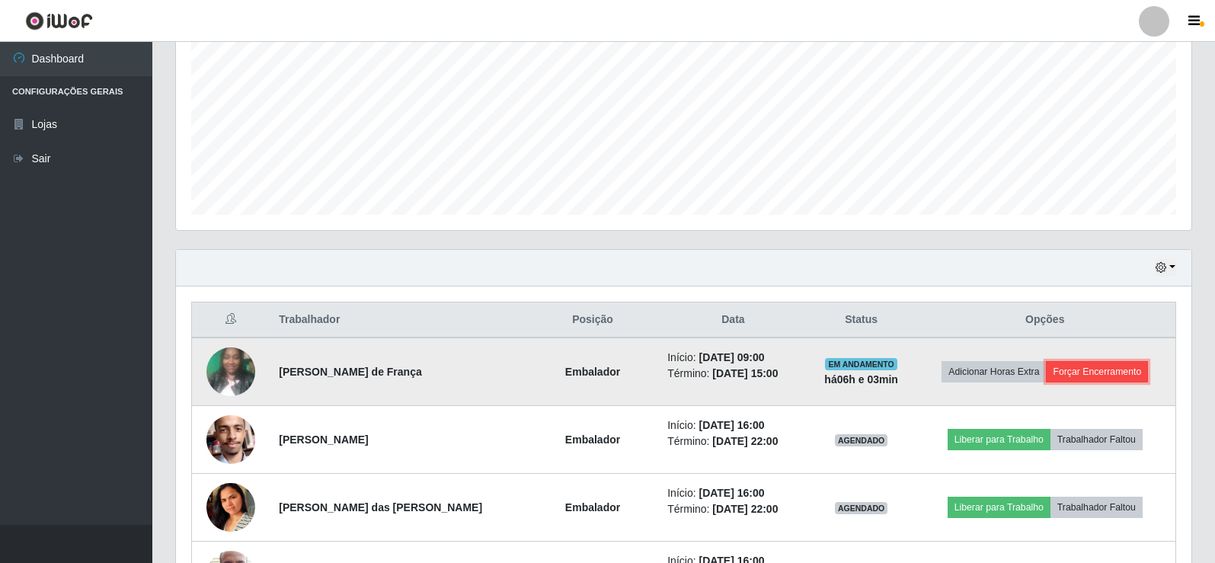
click at [1099, 369] on button "Forçar Encerramento" at bounding box center [1097, 371] width 102 height 21
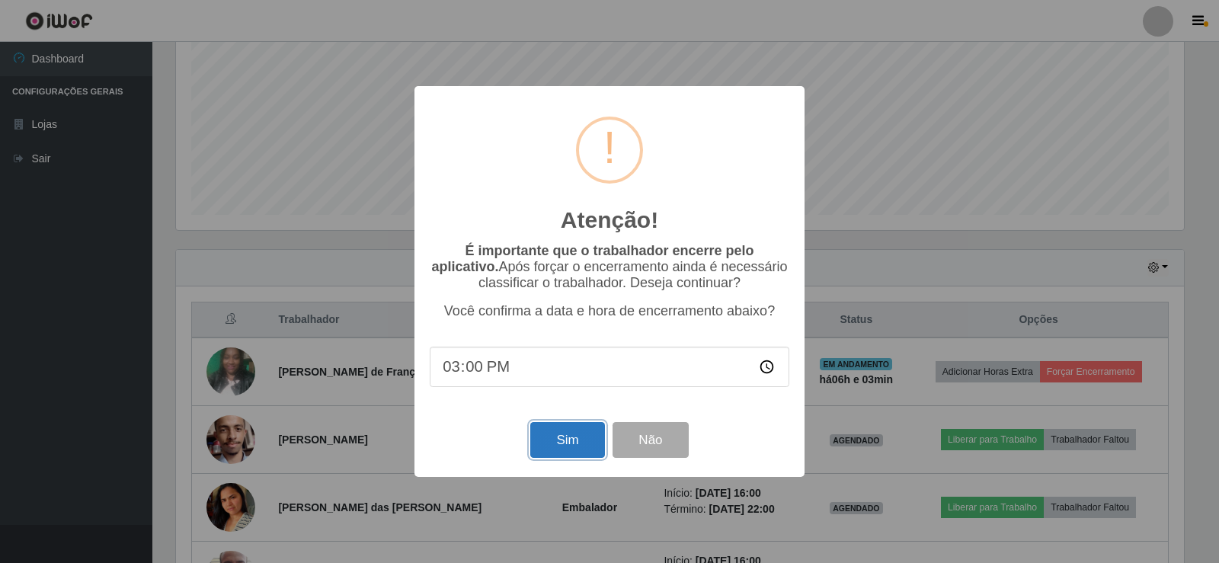
click at [583, 444] on button "Sim" at bounding box center [567, 440] width 74 height 36
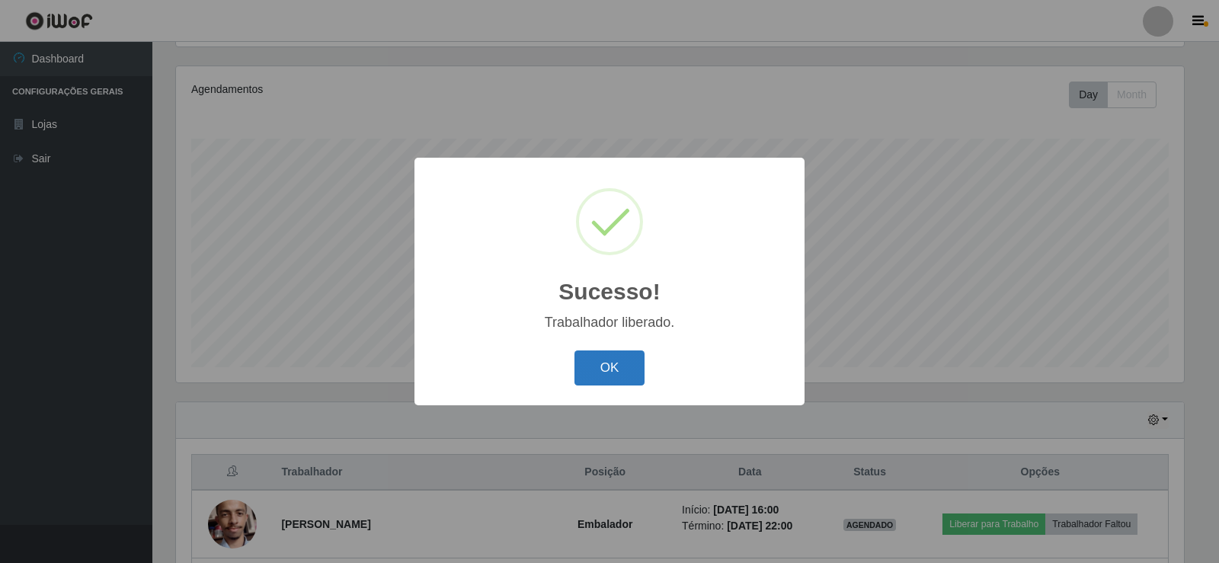
click at [632, 369] on button "OK" at bounding box center [609, 368] width 71 height 36
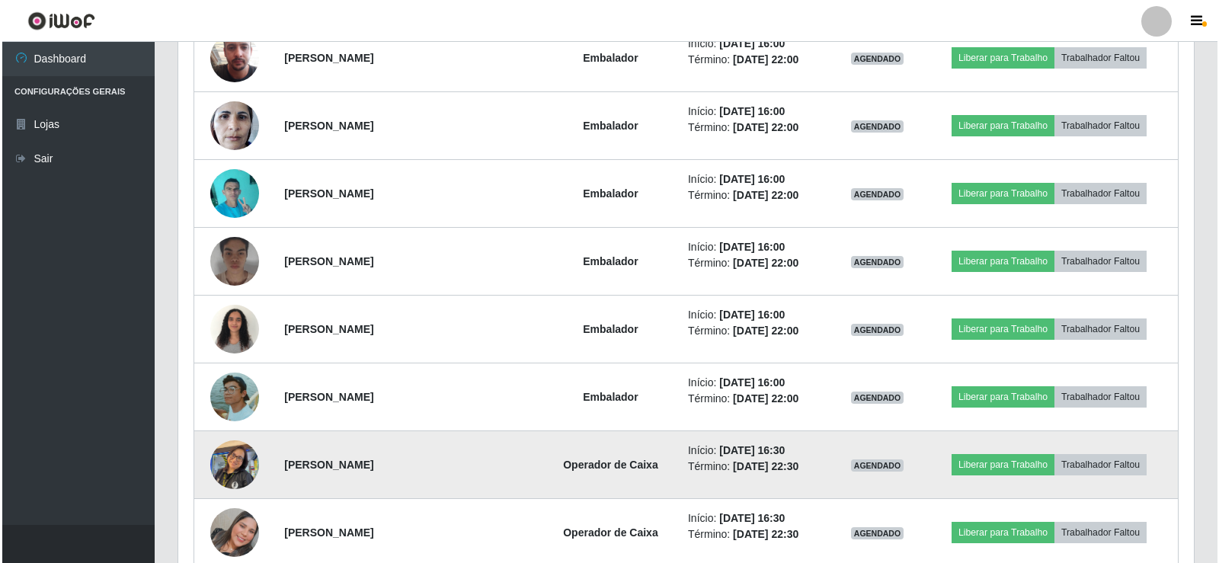
scroll to position [855, 0]
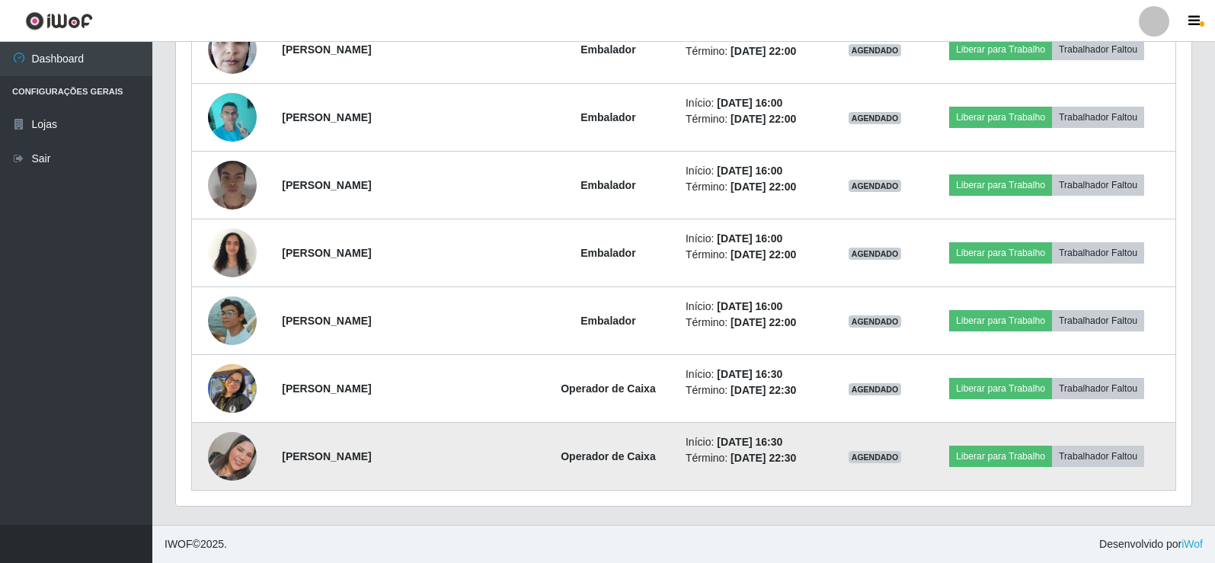
click at [241, 450] on img at bounding box center [232, 456] width 49 height 49
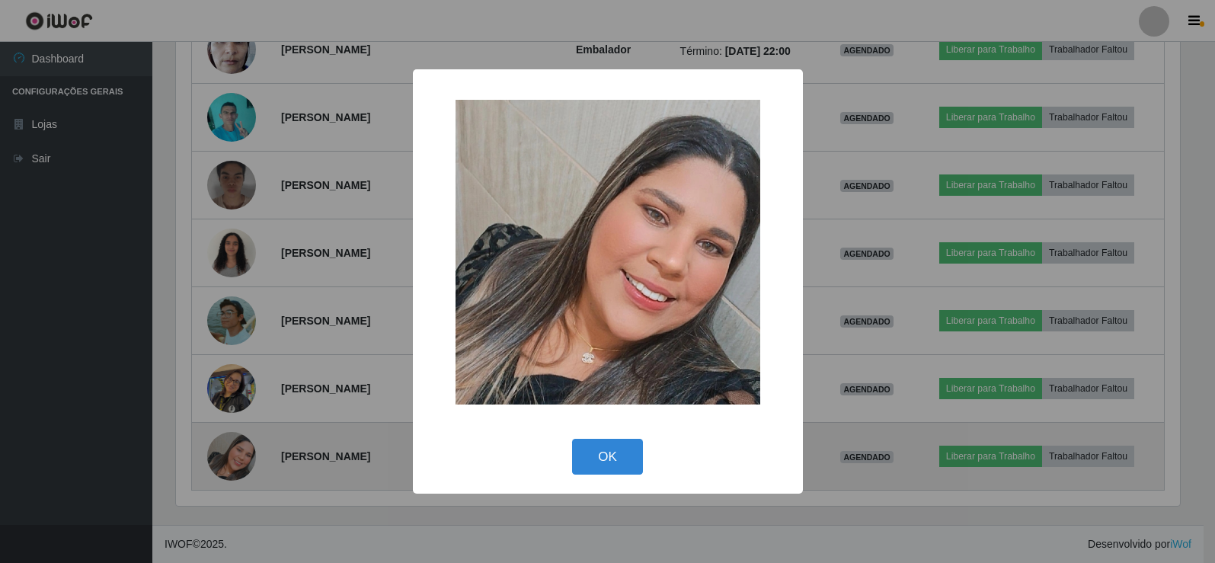
scroll to position [316, 1008]
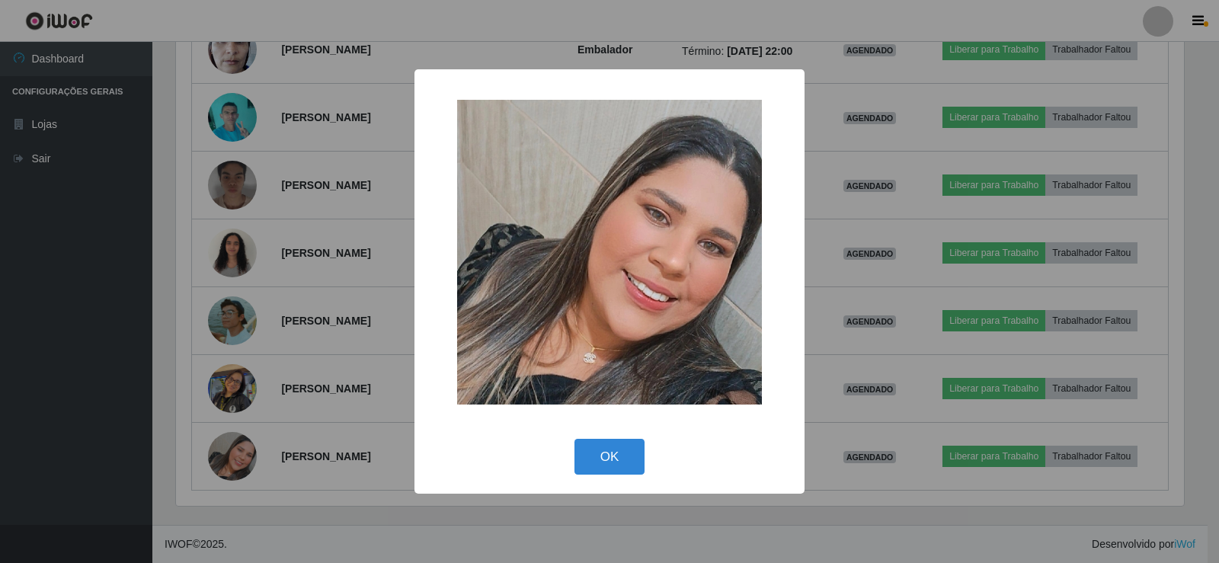
click at [244, 353] on div "× OK Cancel" at bounding box center [609, 281] width 1219 height 563
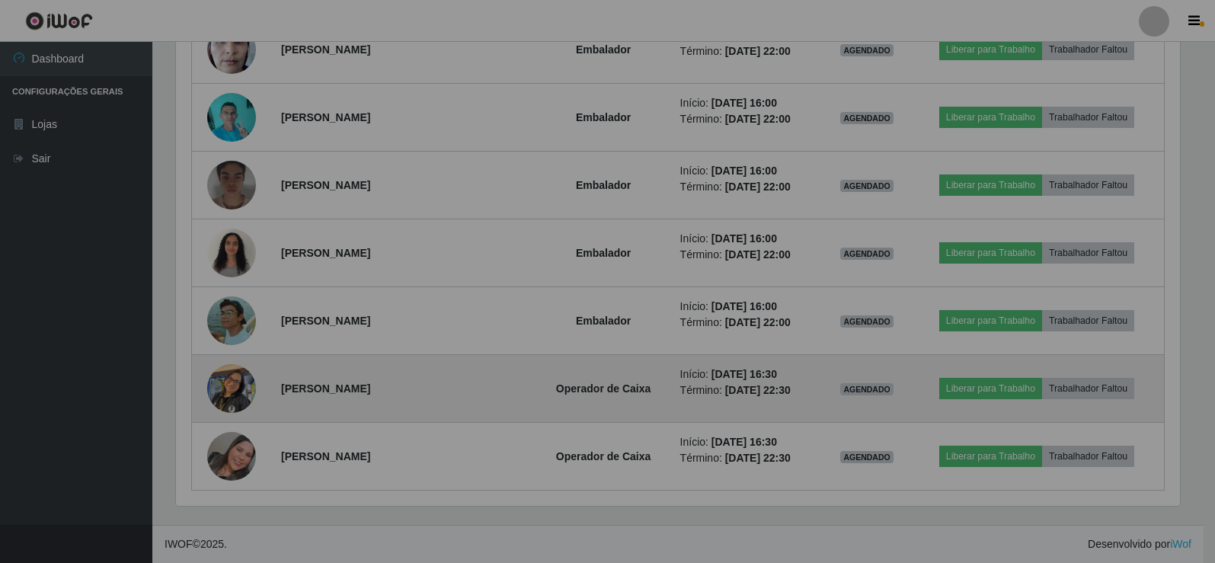
scroll to position [316, 1015]
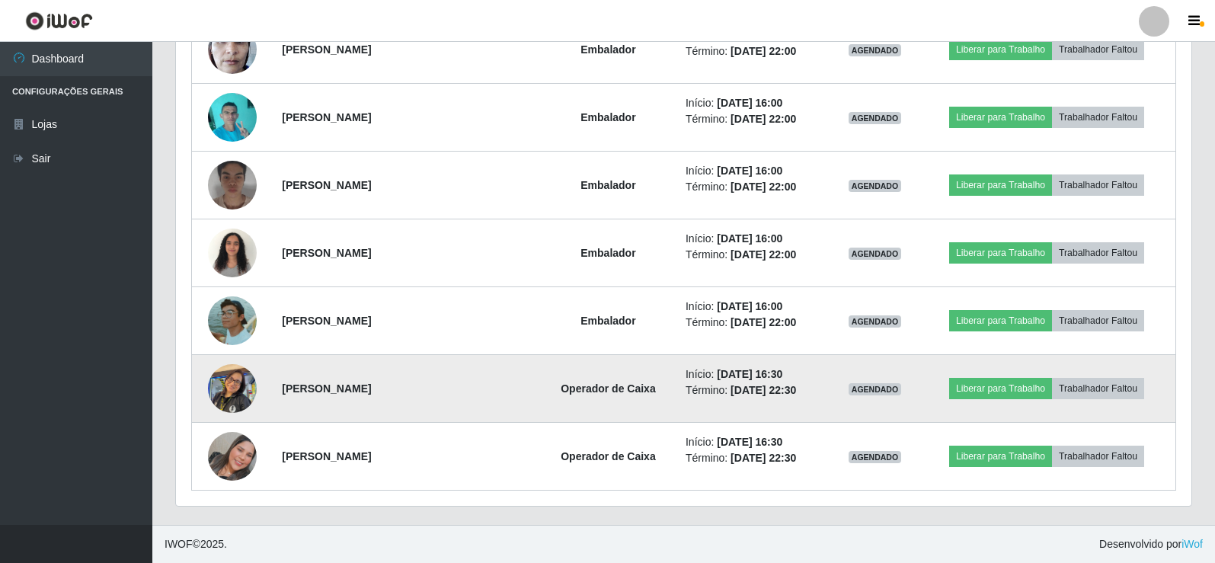
click at [232, 387] on img at bounding box center [232, 388] width 49 height 65
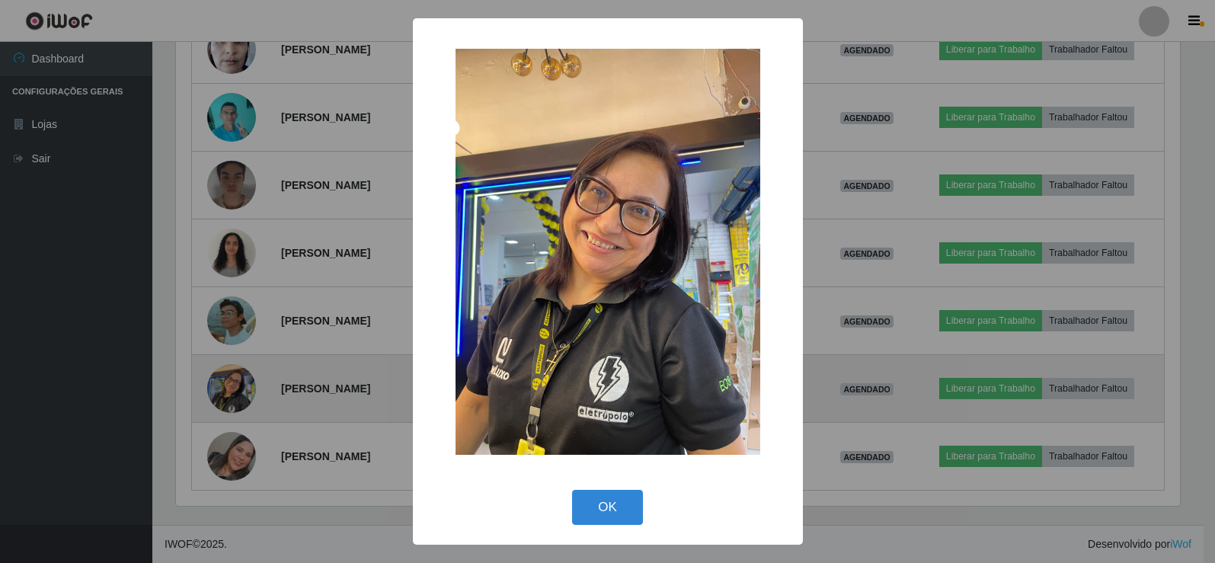
scroll to position [316, 1008]
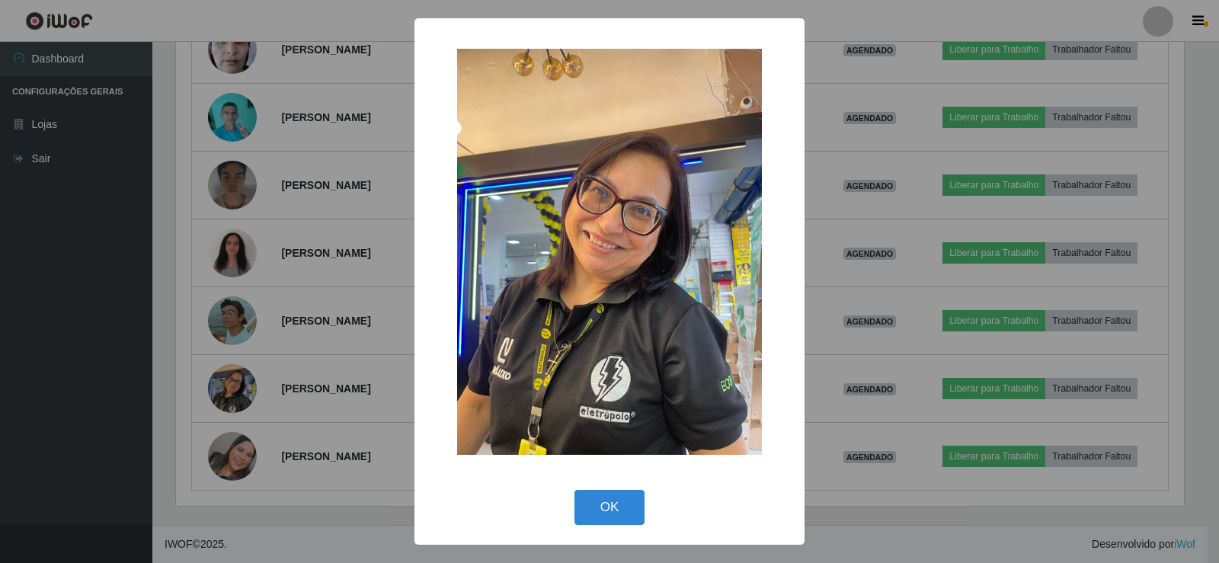
click at [321, 350] on div "× OK Cancel" at bounding box center [609, 281] width 1219 height 563
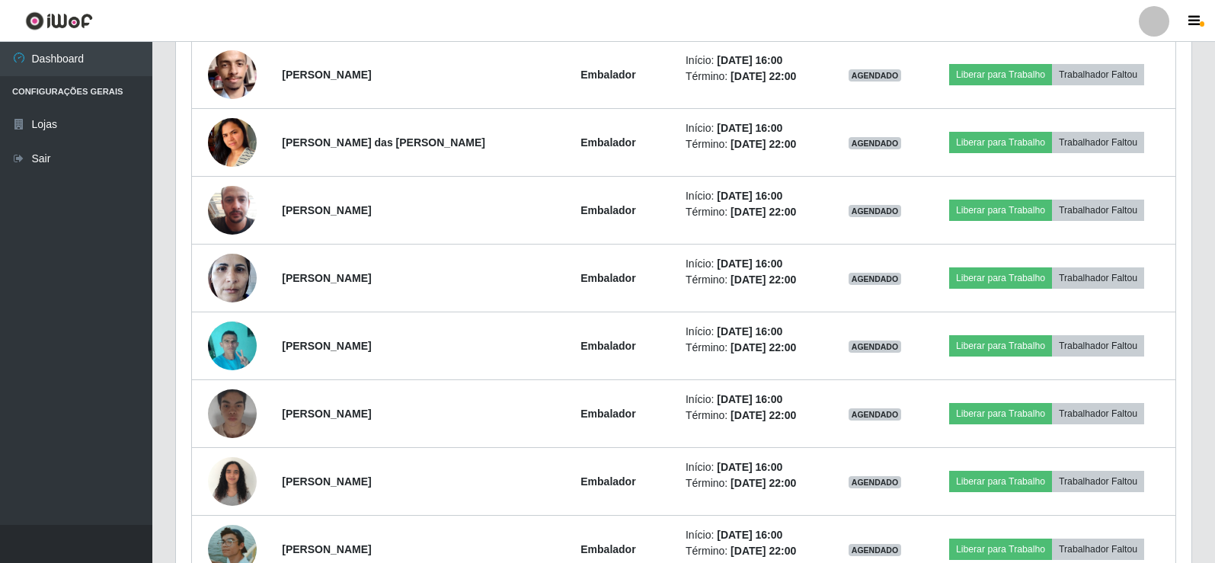
scroll to position [551, 0]
